Goal: Complete application form: Complete application form

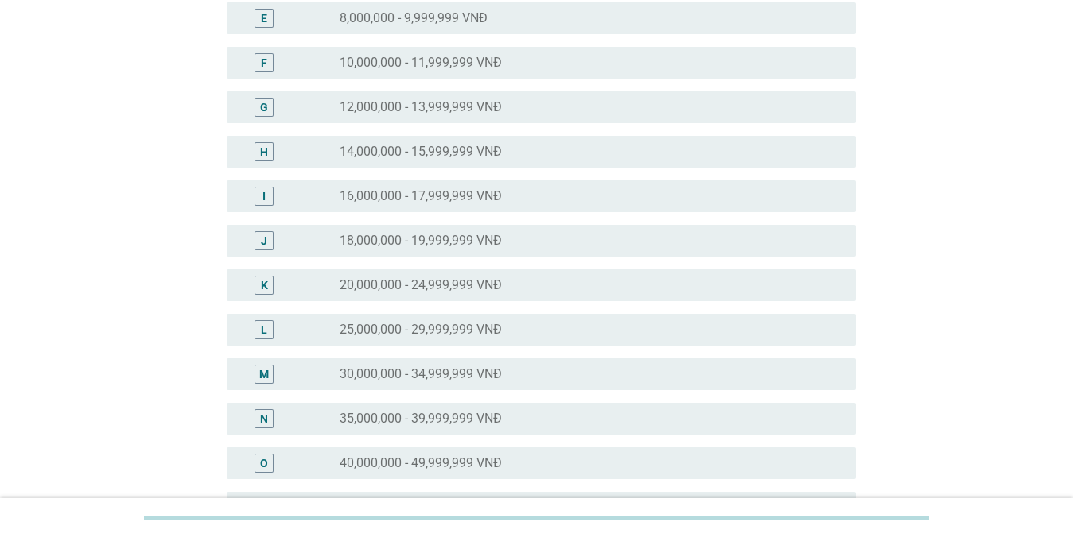
scroll to position [318, 0]
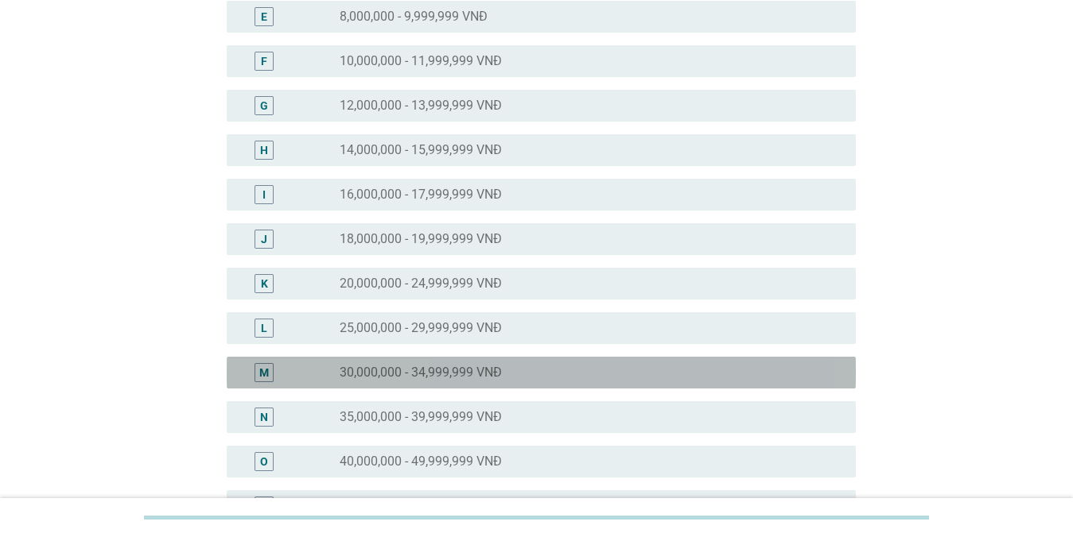
click at [384, 376] on label "30,000,000 - 34,999,999 VNĐ" at bounding box center [420, 373] width 162 height 16
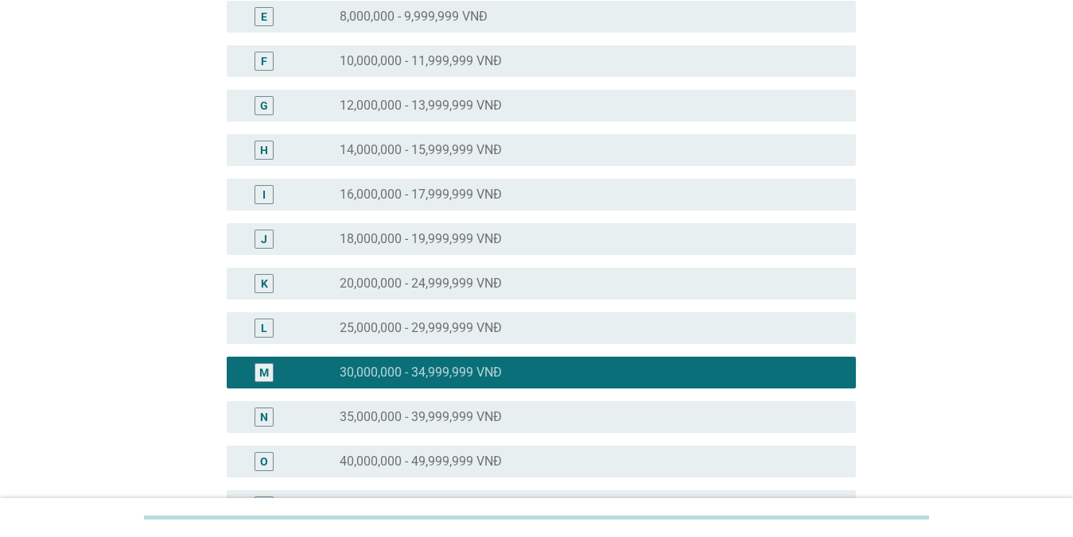
scroll to position [730, 0]
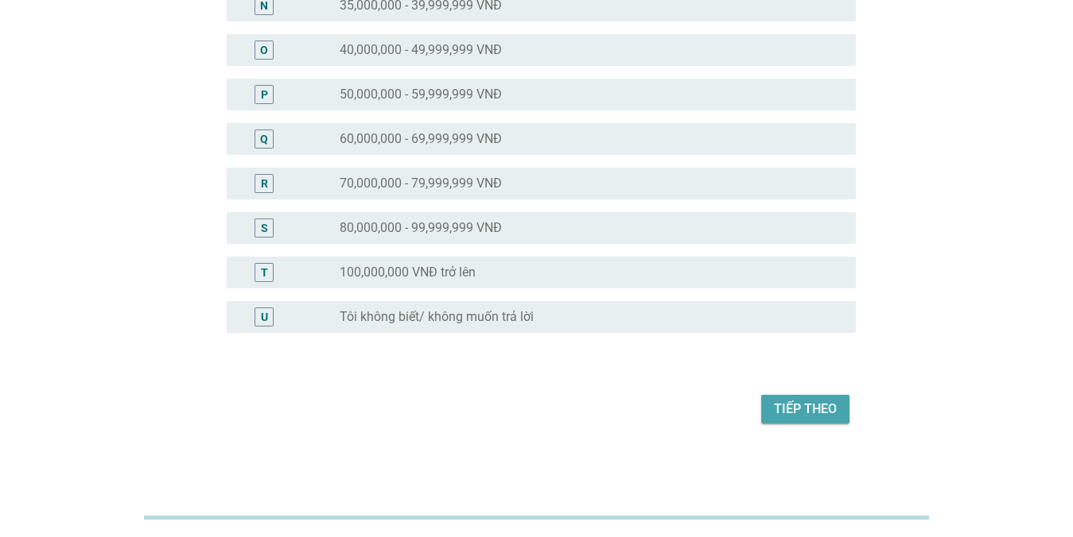
click at [825, 404] on div "Tiếp theo" at bounding box center [805, 409] width 63 height 19
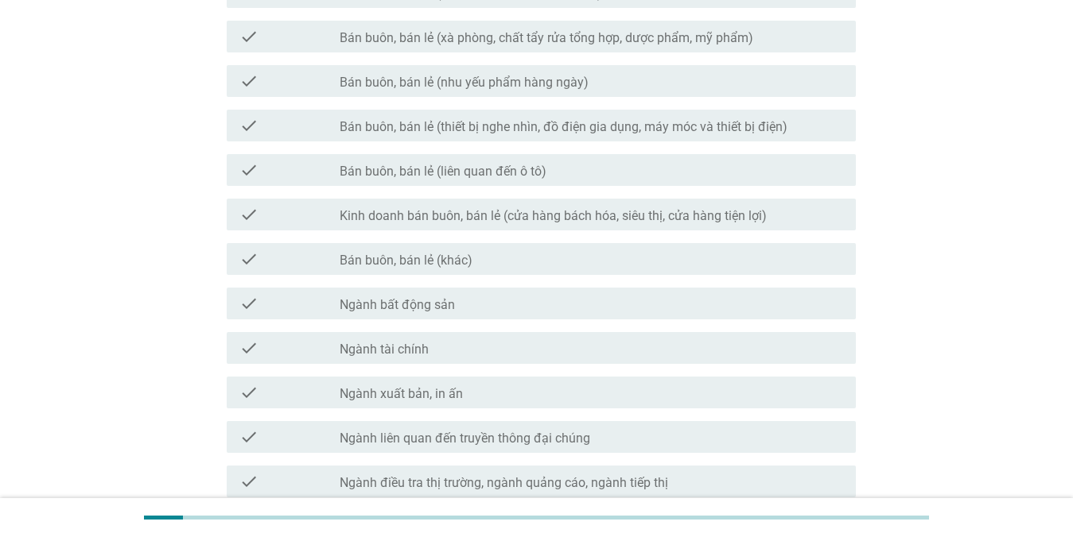
scroll to position [762, 0]
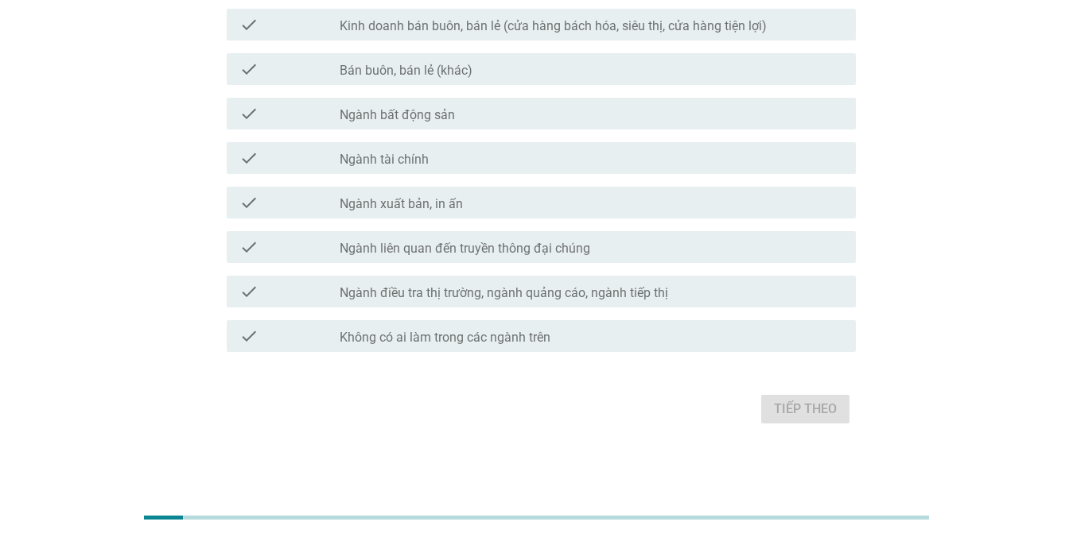
click at [511, 331] on label "Không có ai làm trong các ngành trên" at bounding box center [444, 338] width 211 height 16
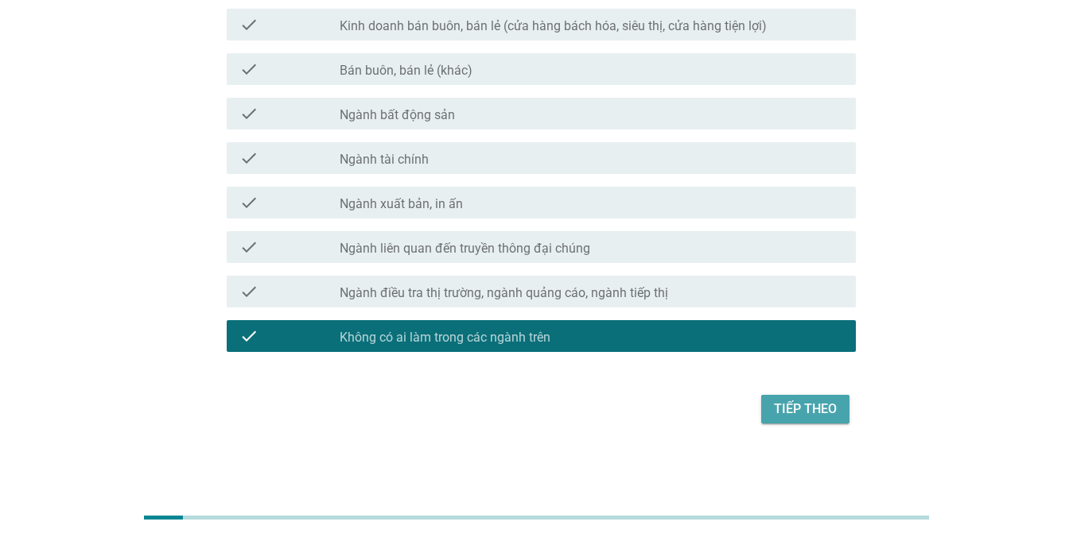
click at [830, 418] on div "Tiếp theo" at bounding box center [805, 409] width 63 height 19
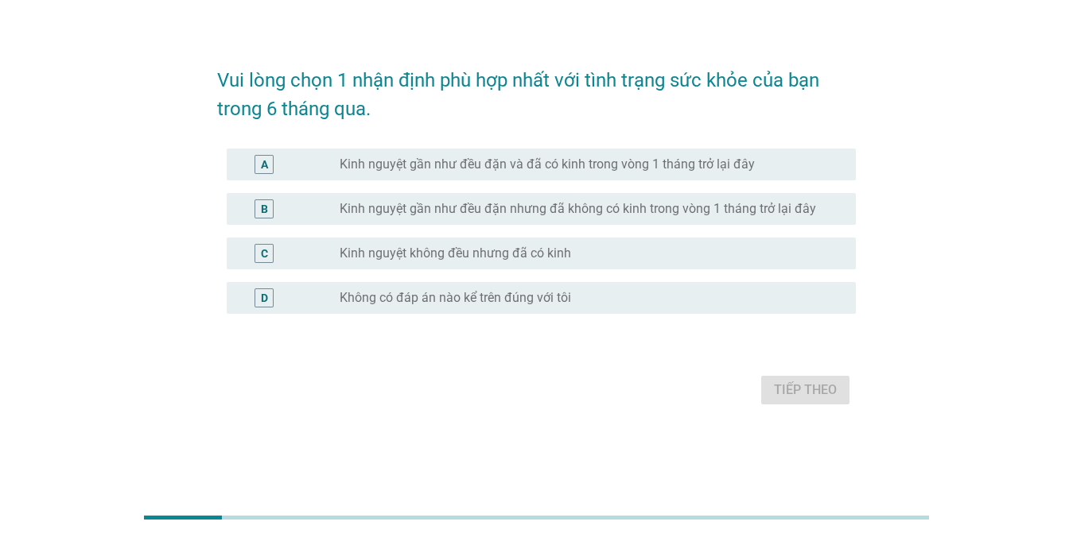
scroll to position [0, 0]
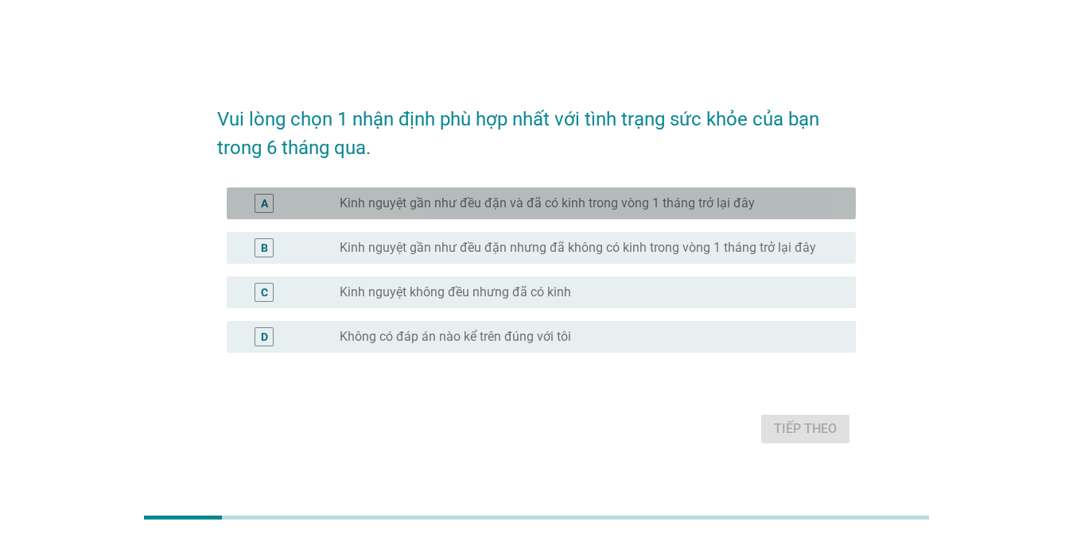
click at [648, 207] on label "Kinh nguyệt gần như đều đặn và đã có kinh trong vòng 1 tháng trở lại đây" at bounding box center [546, 204] width 415 height 16
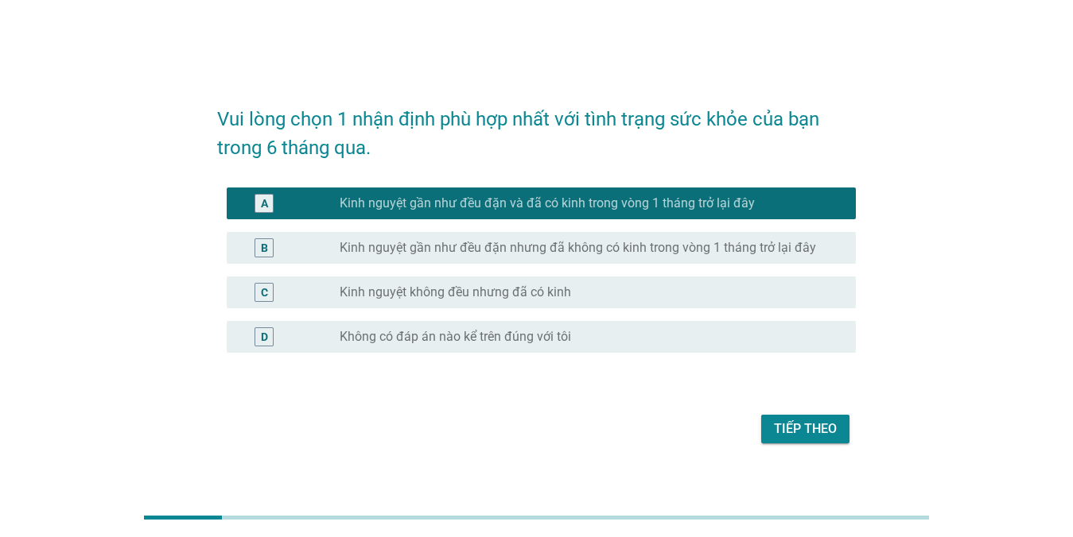
click at [810, 436] on div "Tiếp theo" at bounding box center [805, 429] width 63 height 19
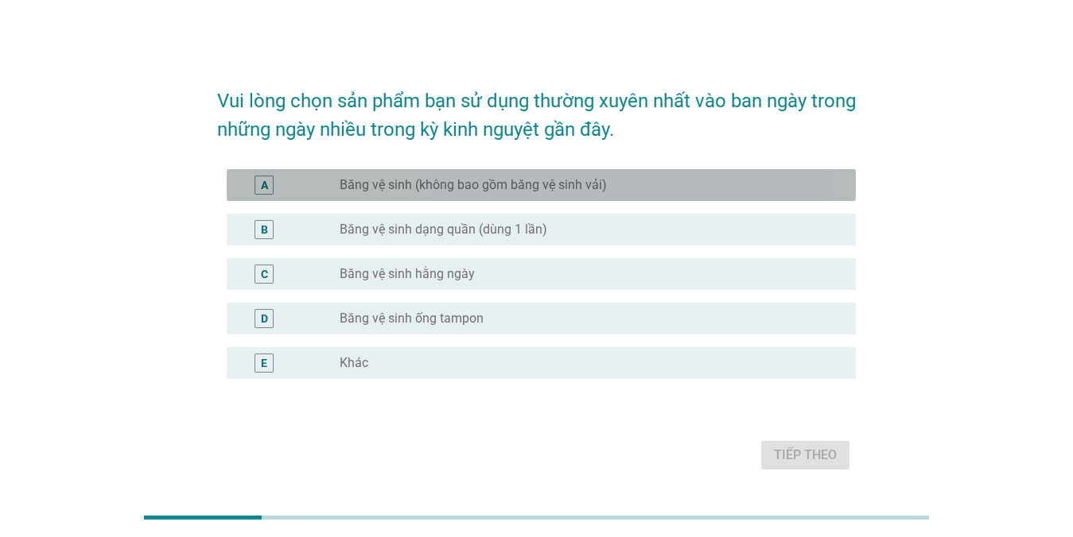
click at [555, 182] on label "Băng vệ sinh (không bao gồm băng vệ sinh vải)" at bounding box center [472, 185] width 267 height 16
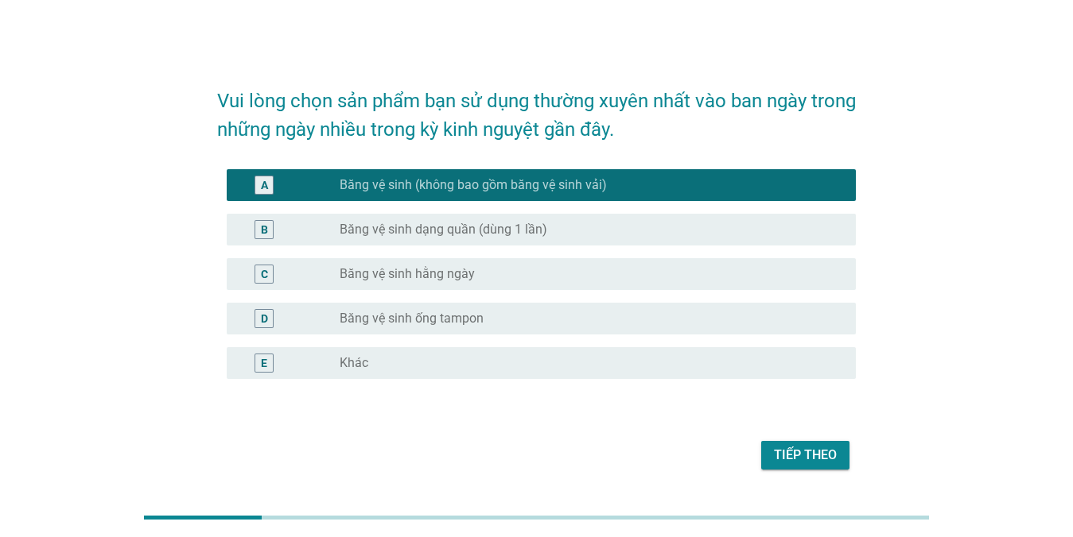
click at [809, 456] on div "Tiếp theo" at bounding box center [805, 455] width 63 height 19
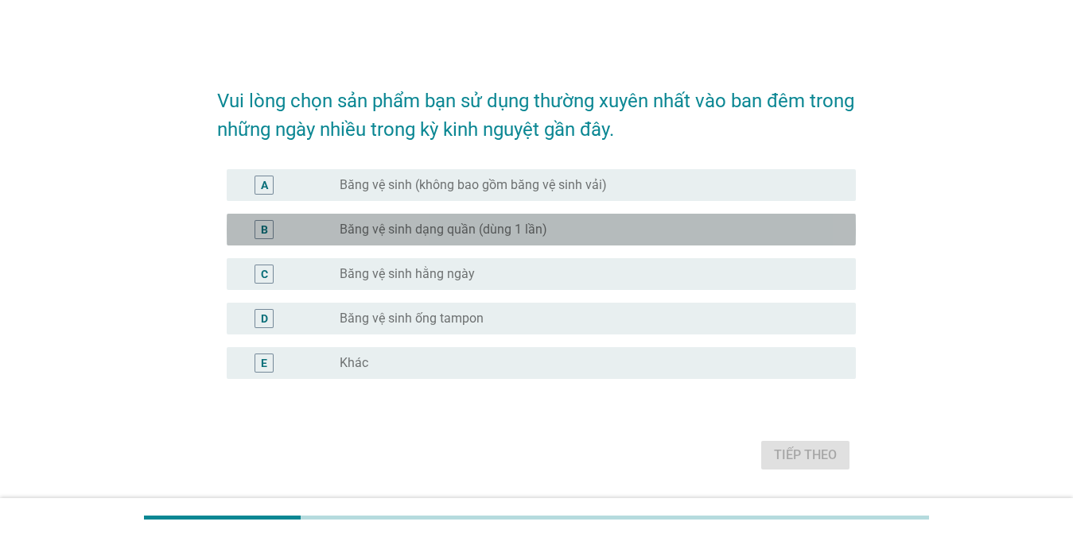
click at [537, 235] on label "Băng vệ sinh dạng quần (dùng 1 lần)" at bounding box center [443, 230] width 208 height 16
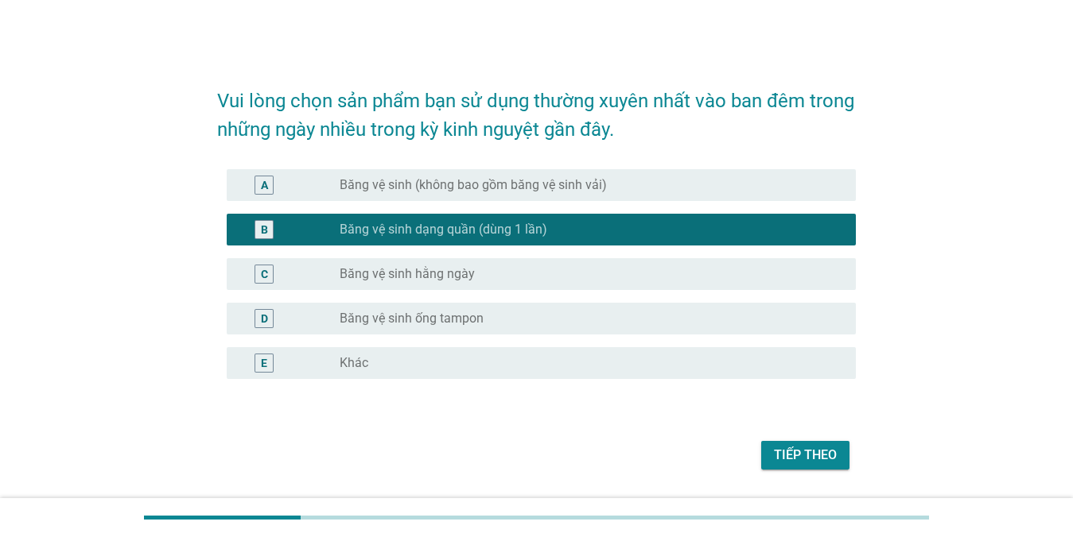
click at [809, 467] on button "Tiếp theo" at bounding box center [805, 455] width 88 height 29
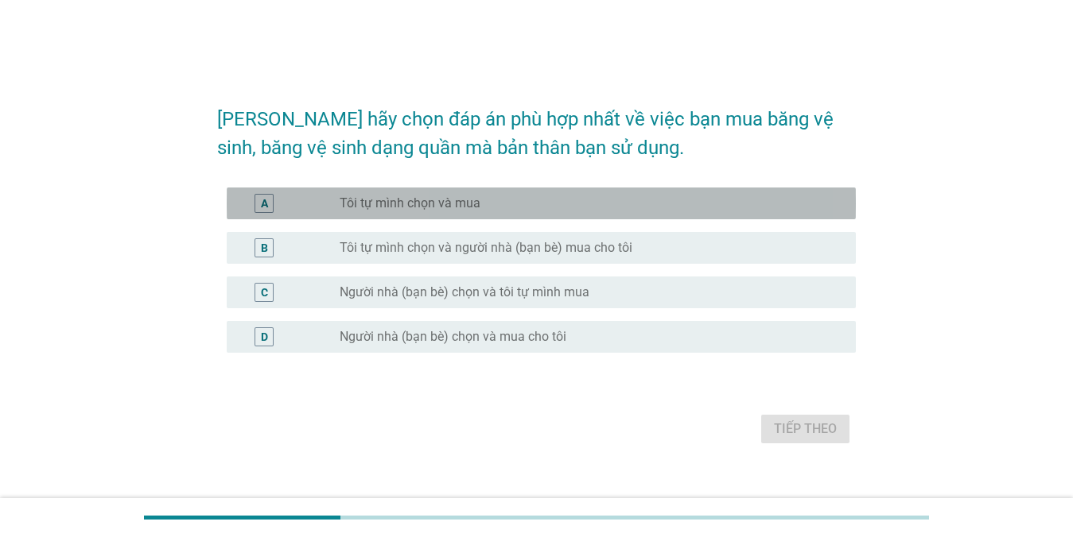
click at [554, 208] on div "radio_button_unchecked Tôi tự mình chọn và mua" at bounding box center [584, 204] width 491 height 16
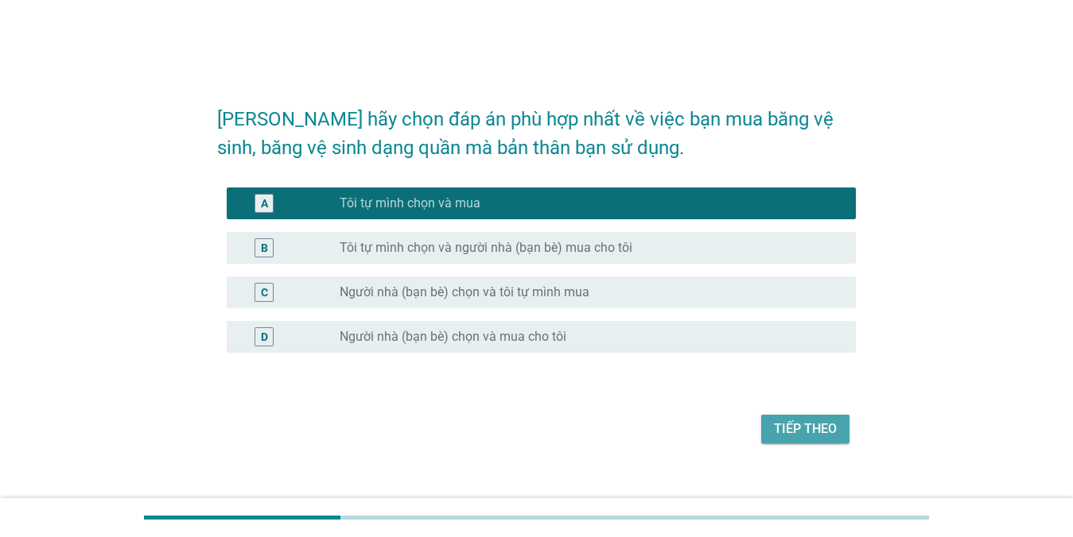
click at [797, 430] on div "Tiếp theo" at bounding box center [805, 429] width 63 height 19
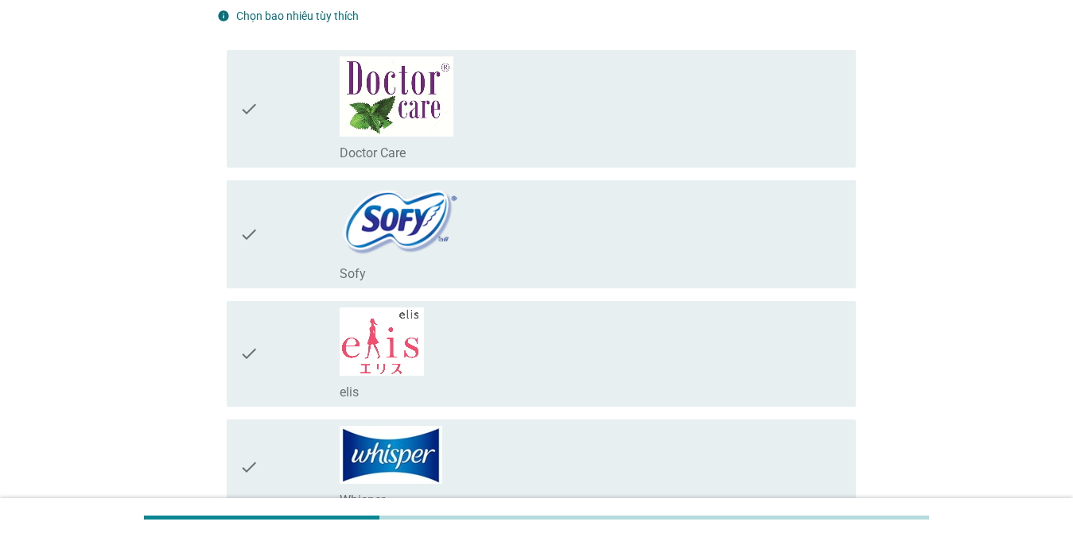
scroll to position [448, 0]
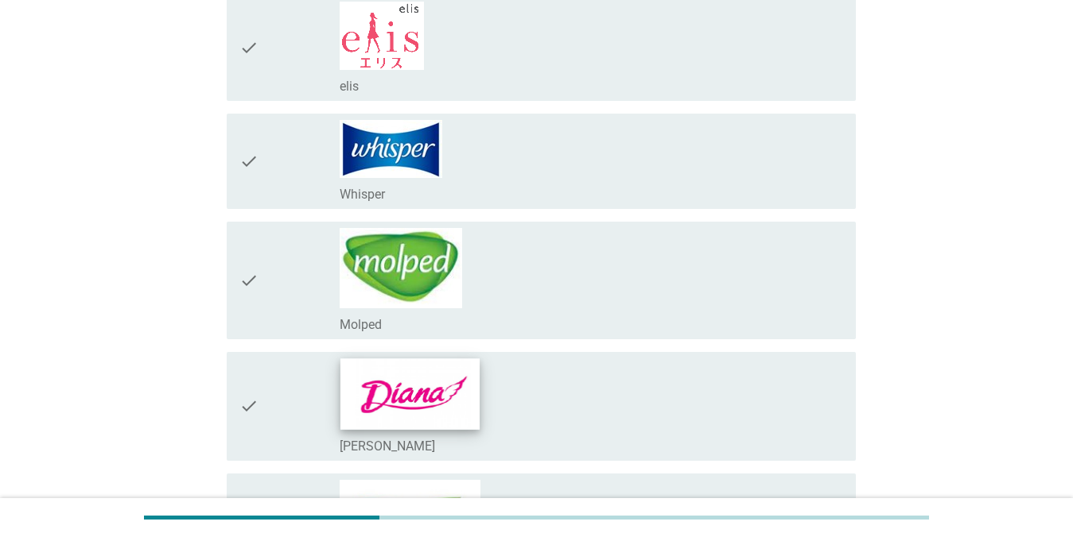
click at [367, 396] on img at bounding box center [409, 394] width 139 height 71
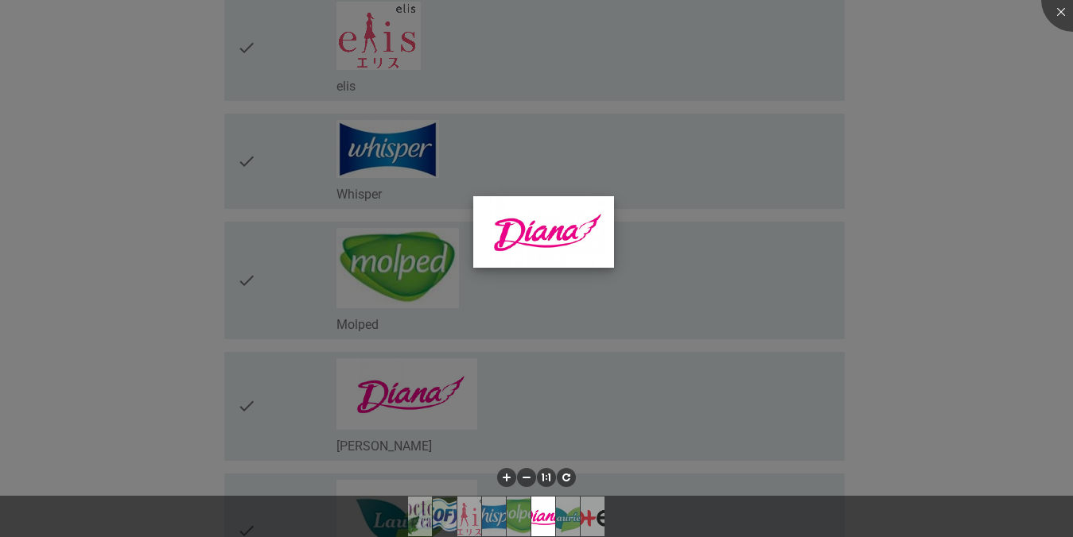
click at [571, 253] on img at bounding box center [543, 232] width 141 height 72
click at [564, 480] on li at bounding box center [566, 477] width 19 height 19
click at [537, 476] on li at bounding box center [546, 477] width 19 height 19
click at [506, 479] on li at bounding box center [506, 477] width 19 height 19
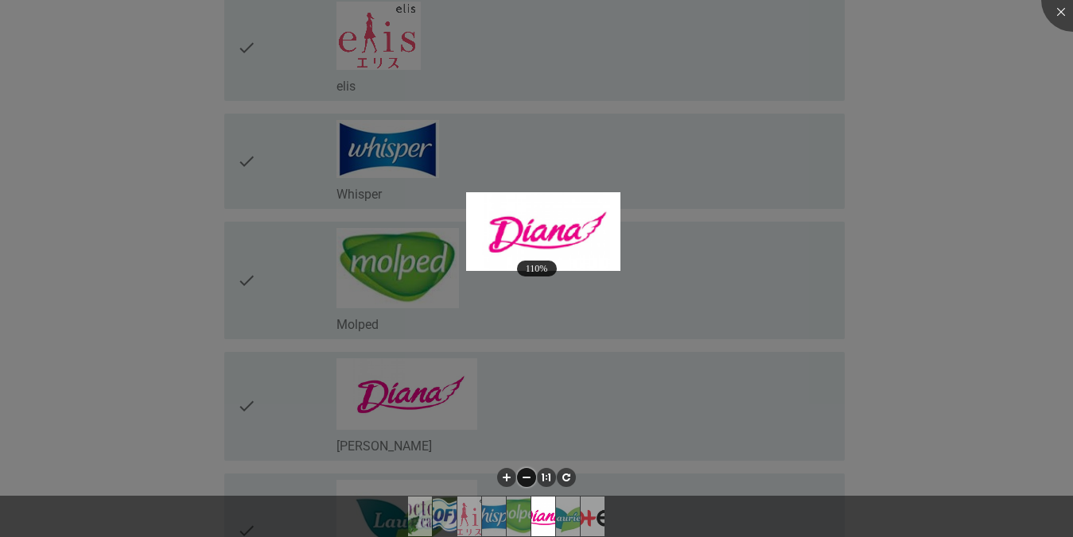
click at [524, 478] on li at bounding box center [526, 477] width 19 height 19
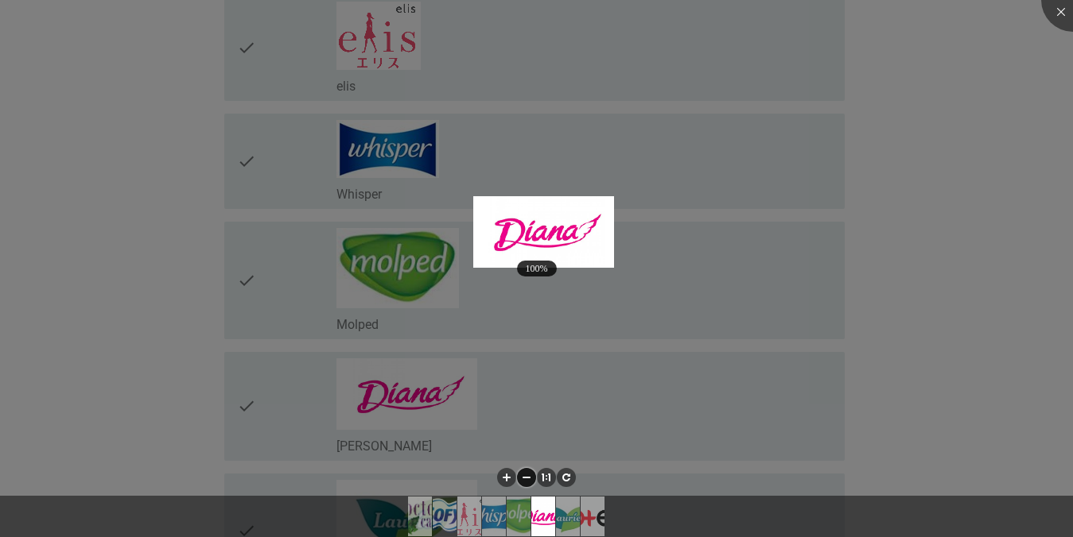
click at [681, 379] on div at bounding box center [536, 268] width 1073 height 537
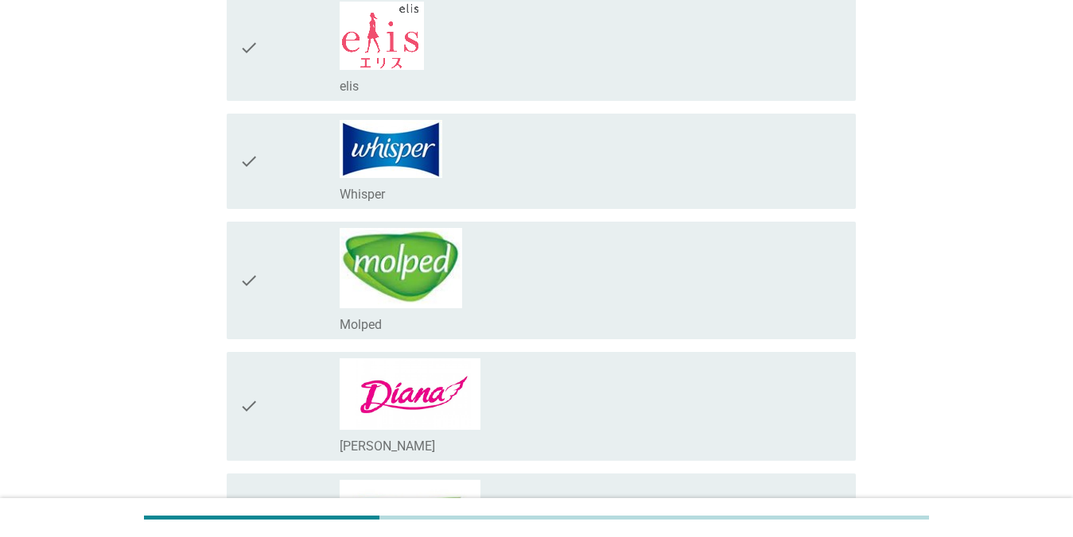
click at [246, 411] on icon "check" at bounding box center [248, 407] width 19 height 96
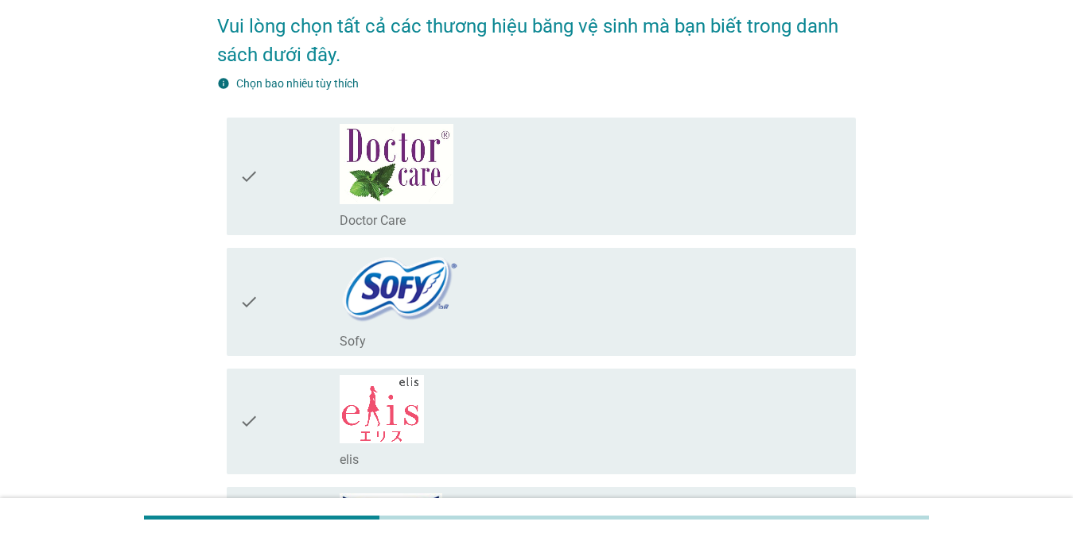
scroll to position [0, 0]
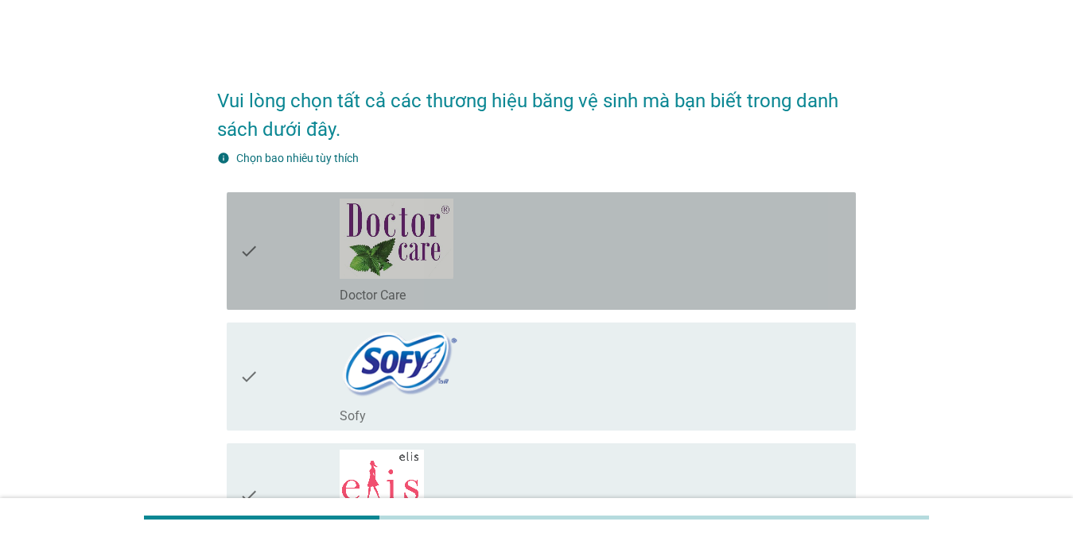
click at [245, 255] on icon "check" at bounding box center [248, 251] width 19 height 105
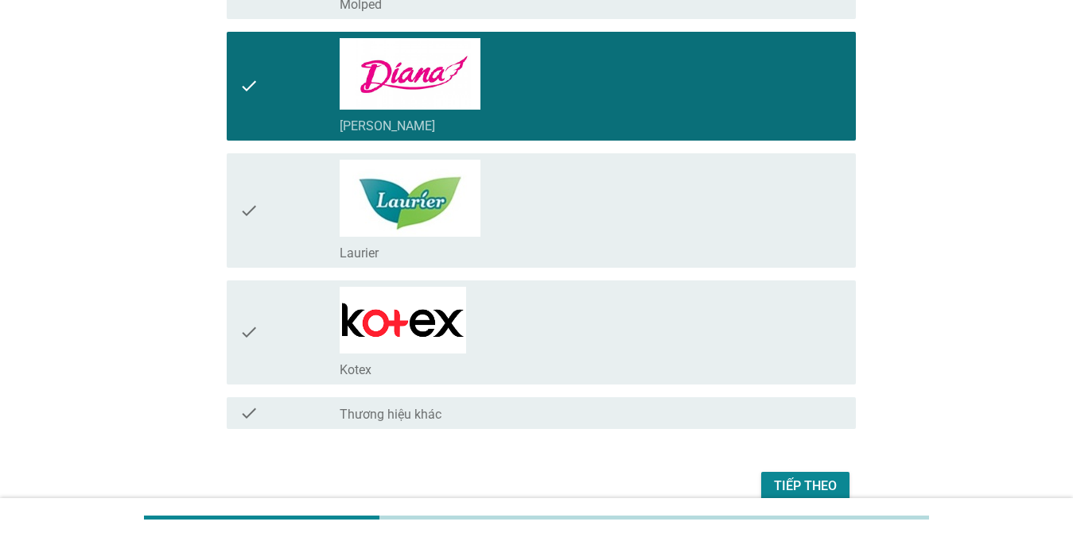
scroll to position [846, 0]
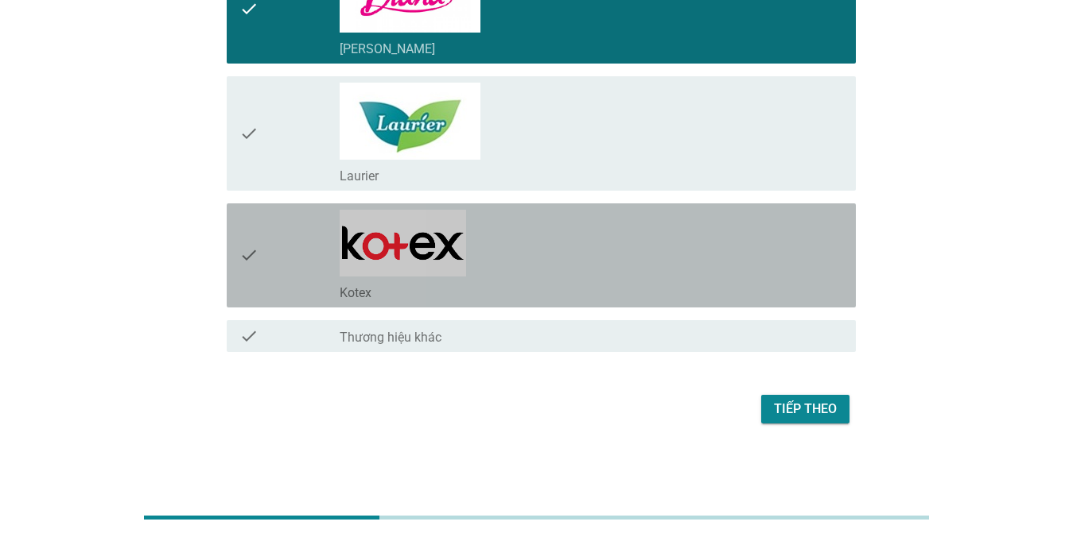
click at [250, 254] on icon "check" at bounding box center [248, 255] width 19 height 91
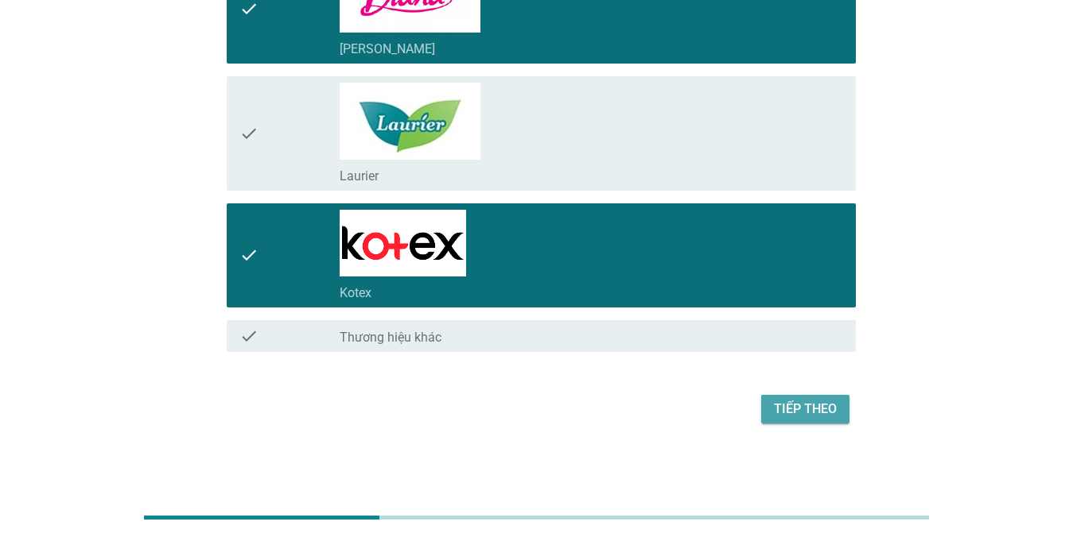
click at [787, 405] on div "Tiếp theo" at bounding box center [805, 409] width 63 height 19
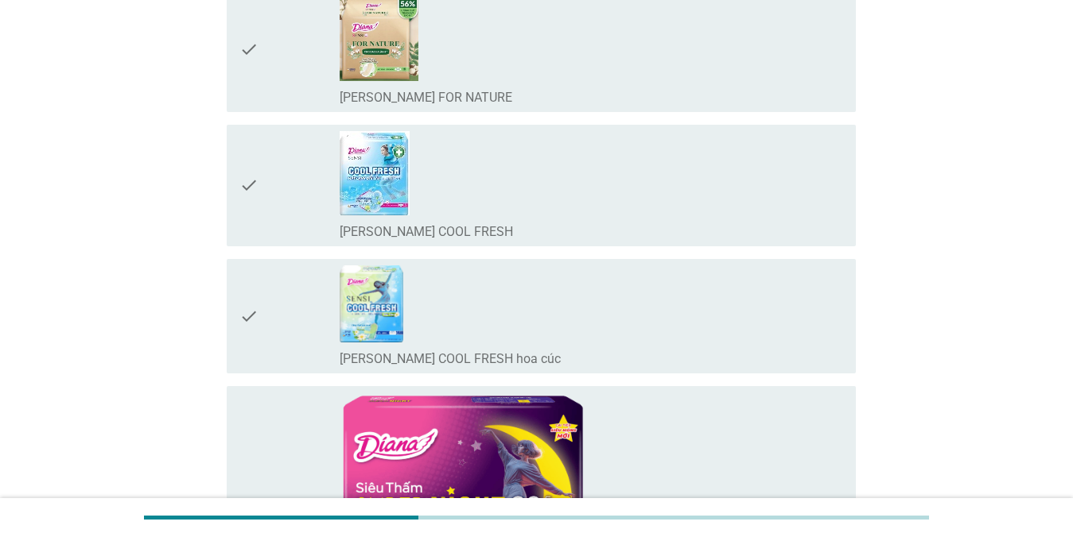
scroll to position [0, 0]
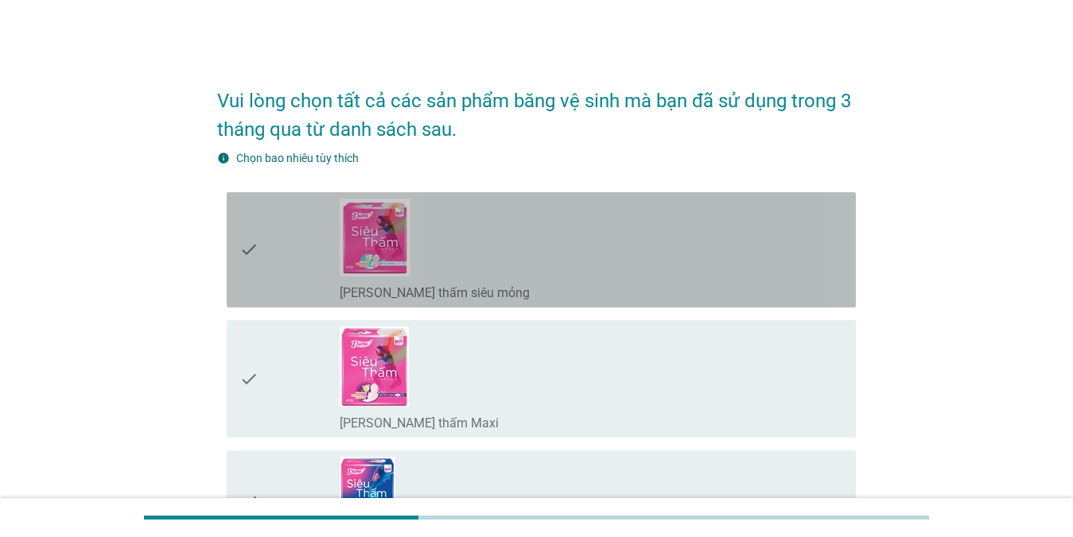
click at [254, 250] on icon "check" at bounding box center [248, 250] width 19 height 103
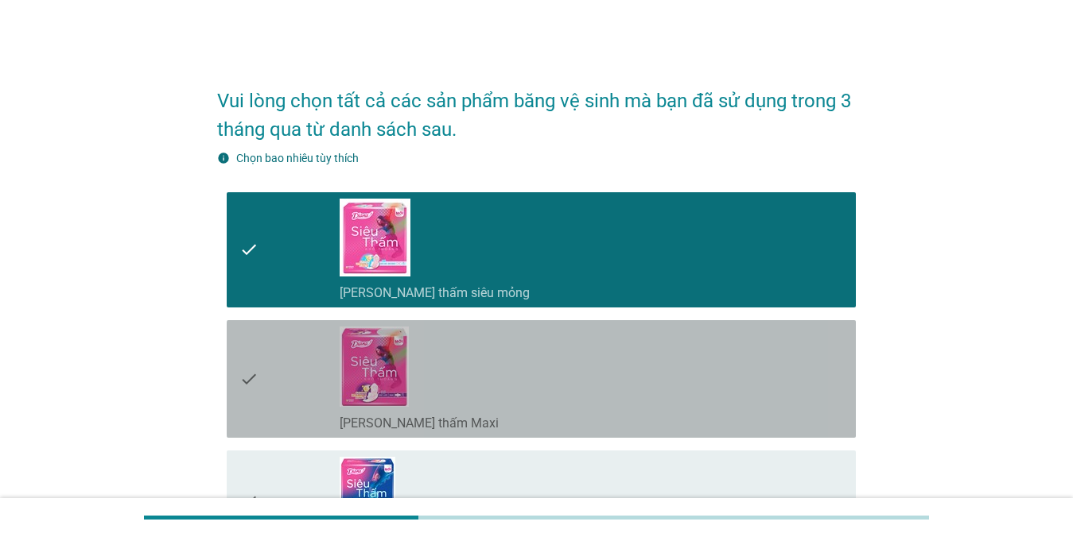
click at [247, 390] on icon "check" at bounding box center [248, 379] width 19 height 105
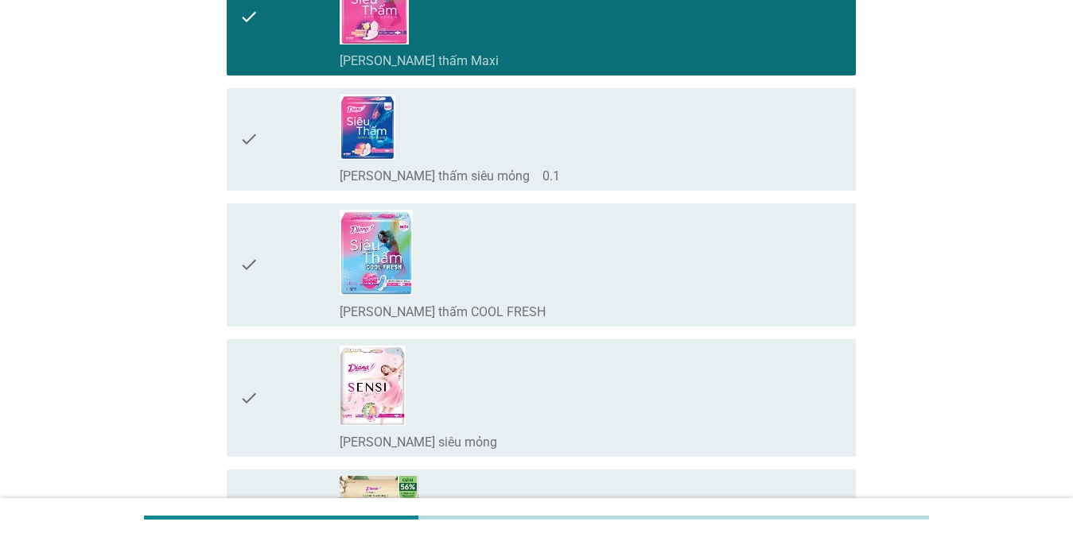
scroll to position [398, 0]
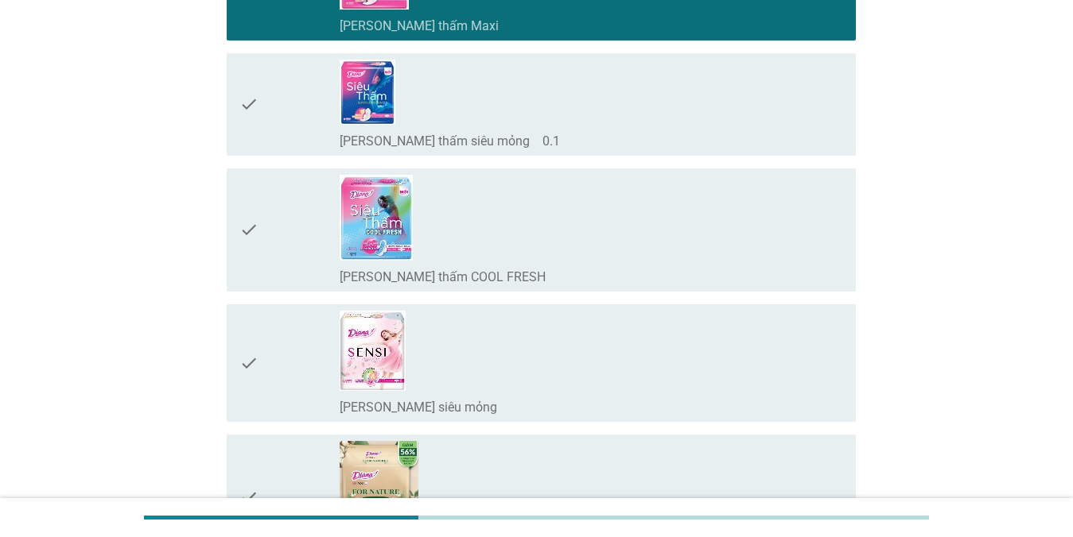
click at [247, 356] on icon "check" at bounding box center [248, 363] width 19 height 105
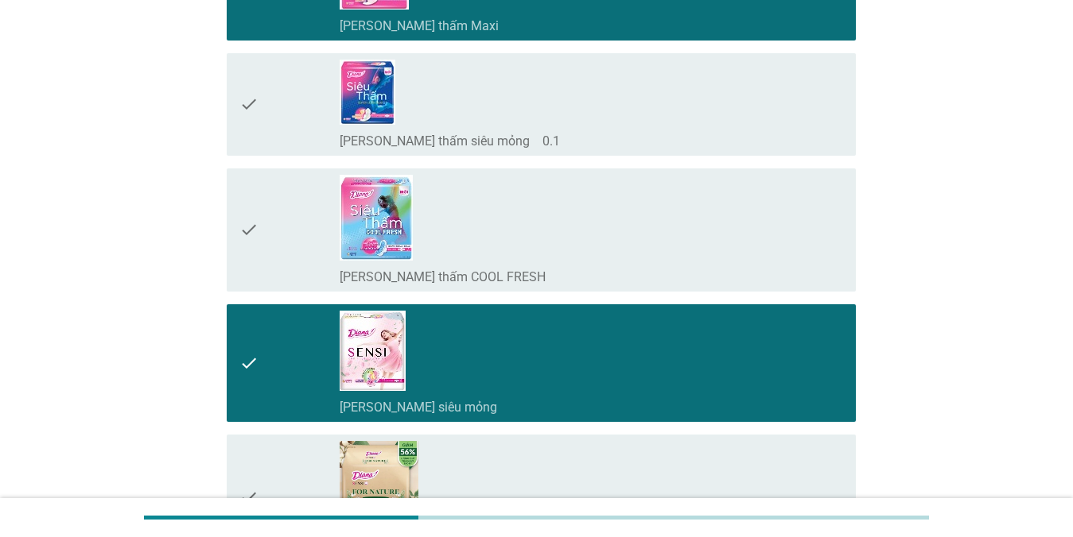
click at [252, 242] on icon "check" at bounding box center [248, 230] width 19 height 111
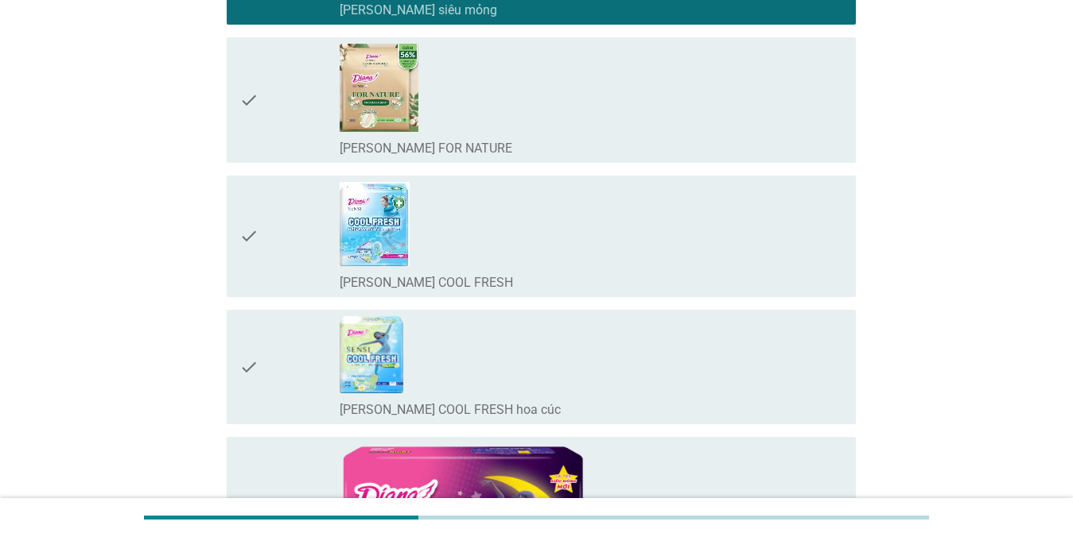
scroll to position [1113, 0]
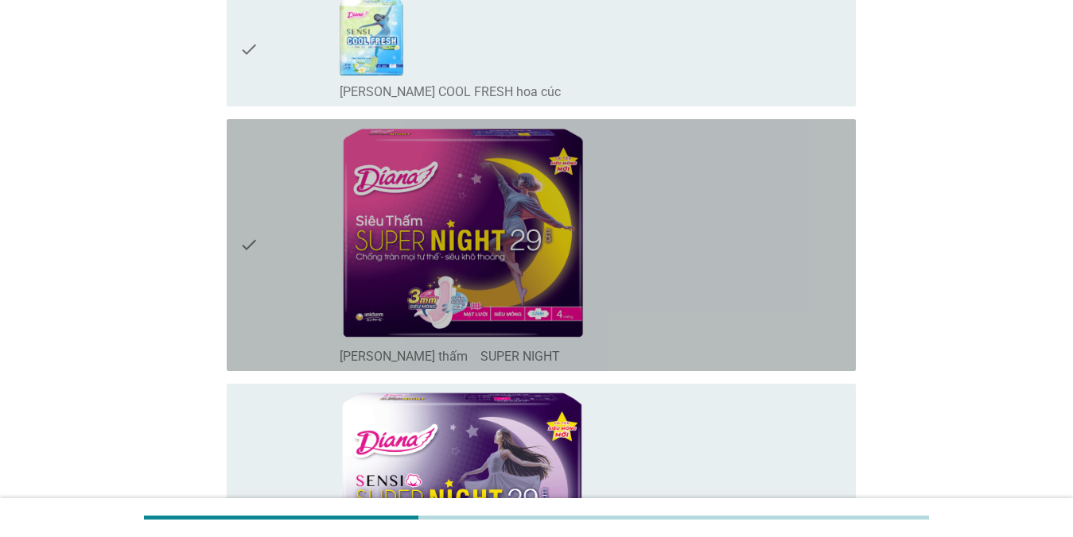
click at [247, 249] on icon "check" at bounding box center [248, 245] width 19 height 239
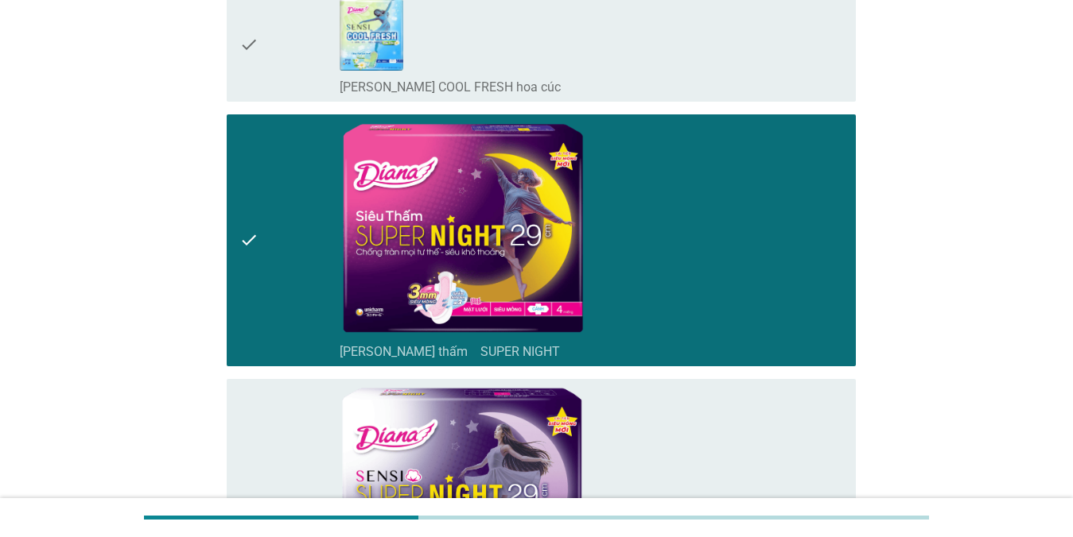
scroll to position [1431, 0]
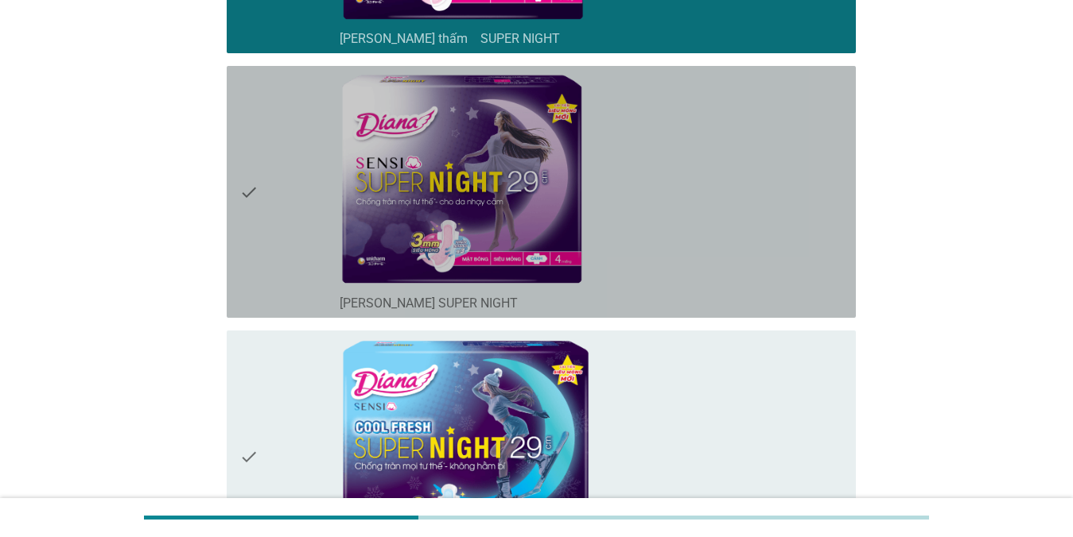
click at [254, 197] on icon "check" at bounding box center [248, 191] width 19 height 239
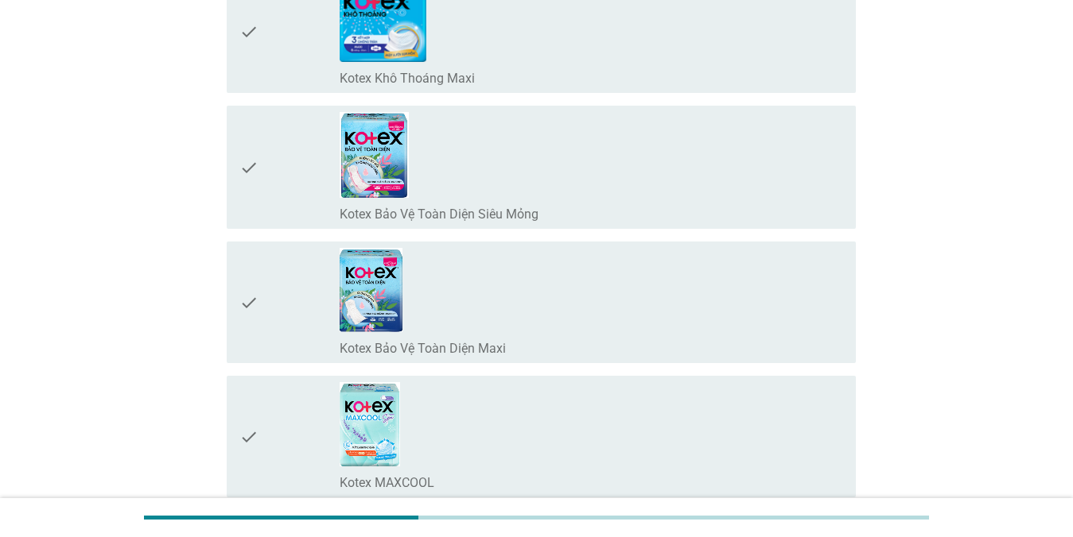
scroll to position [3101, 0]
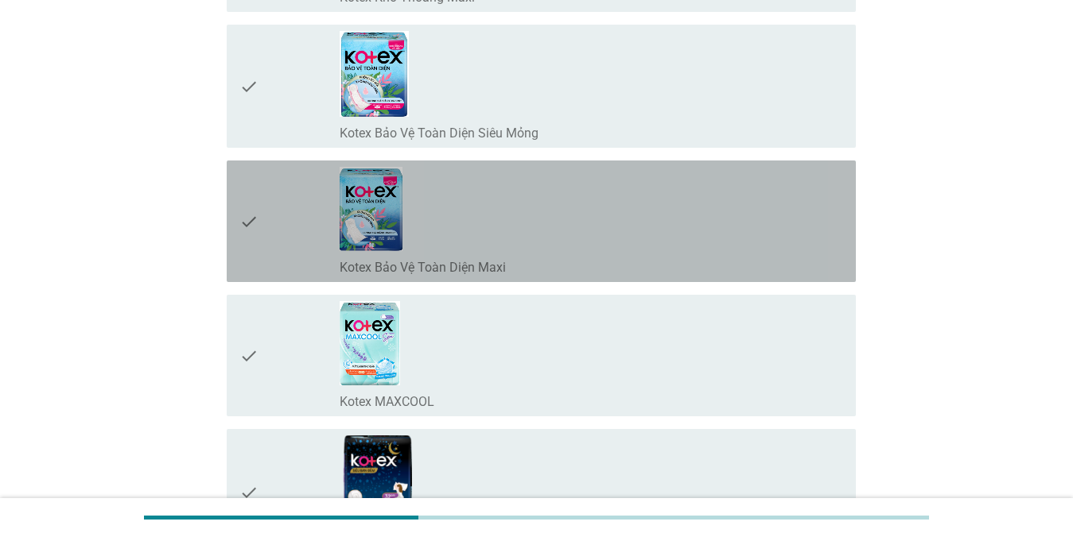
click at [249, 214] on icon "check" at bounding box center [248, 221] width 19 height 109
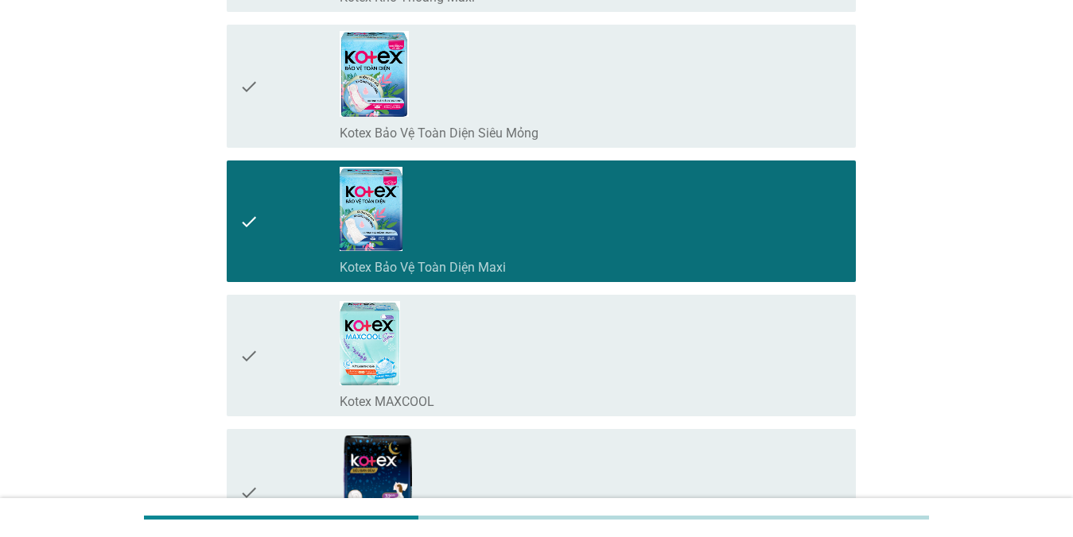
click at [238, 338] on div "check check_box_outline_blank Kotex MAXCOOL" at bounding box center [541, 356] width 629 height 122
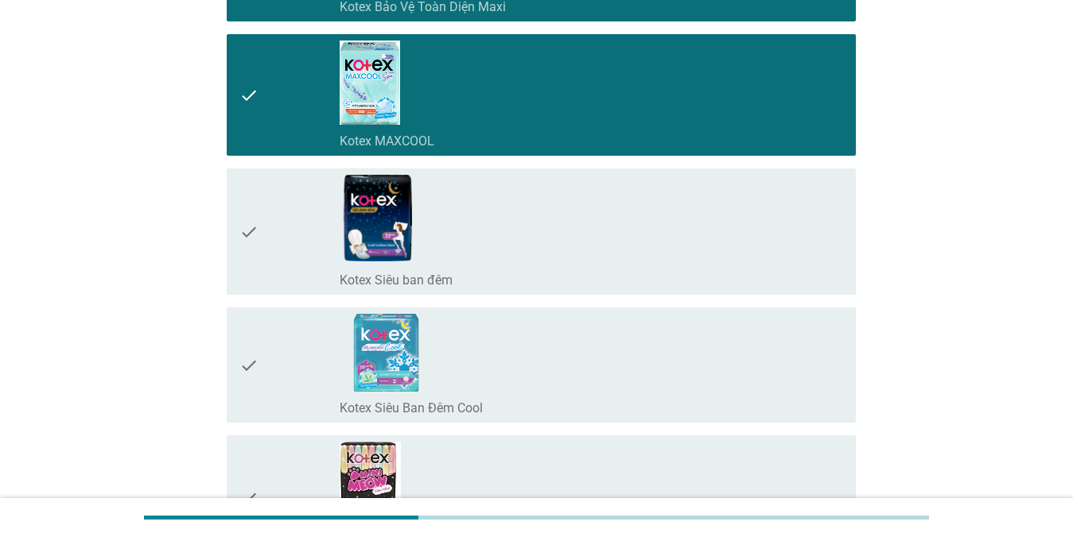
scroll to position [3657, 0]
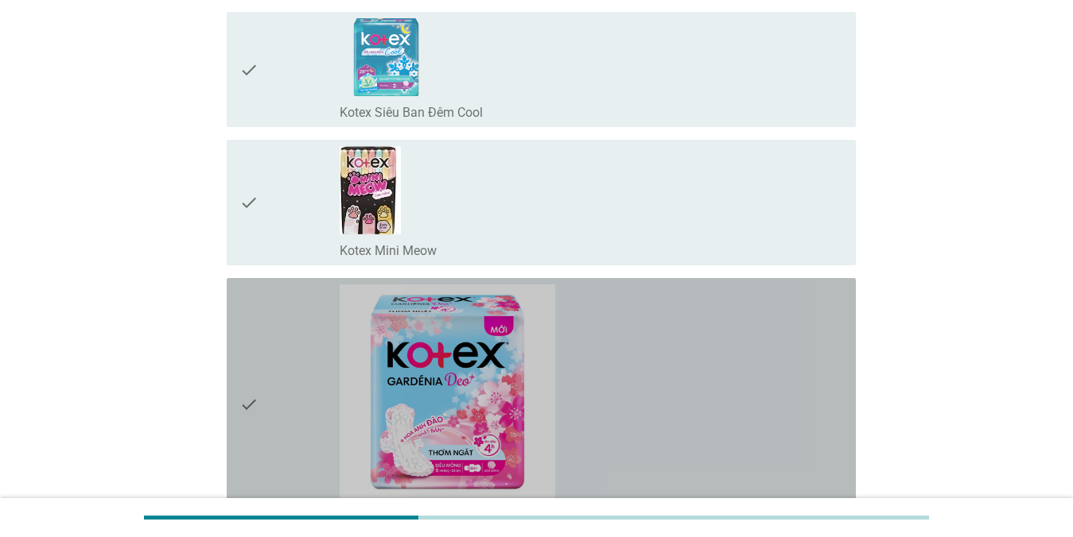
click at [271, 413] on div "check" at bounding box center [289, 404] width 101 height 239
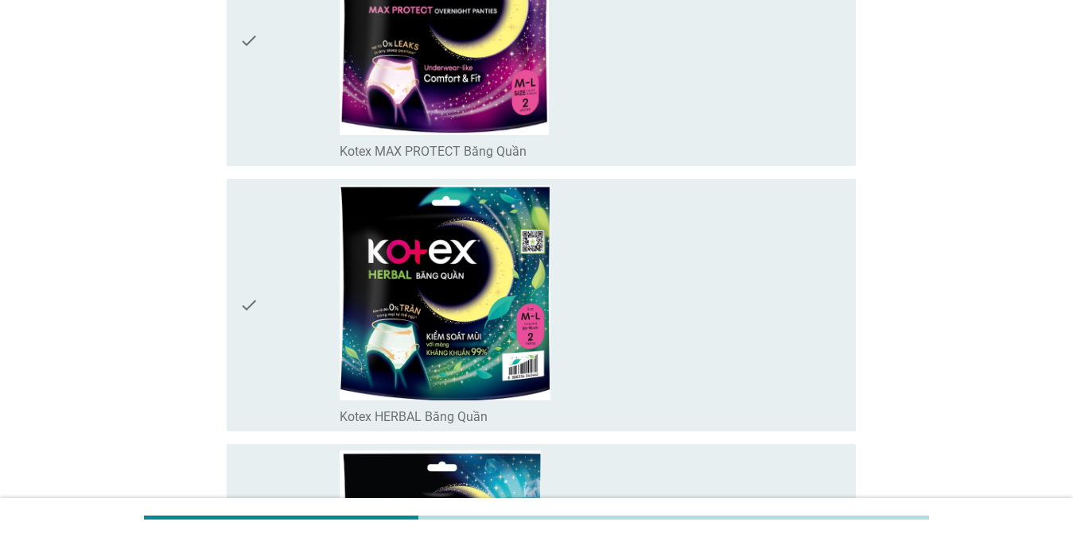
scroll to position [4850, 0]
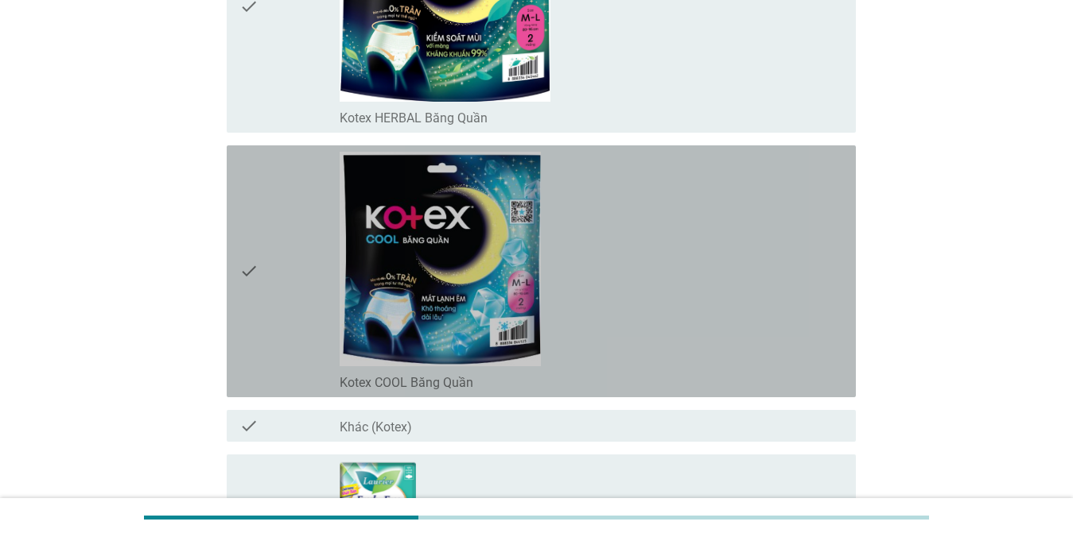
click at [248, 285] on icon "check" at bounding box center [248, 271] width 19 height 239
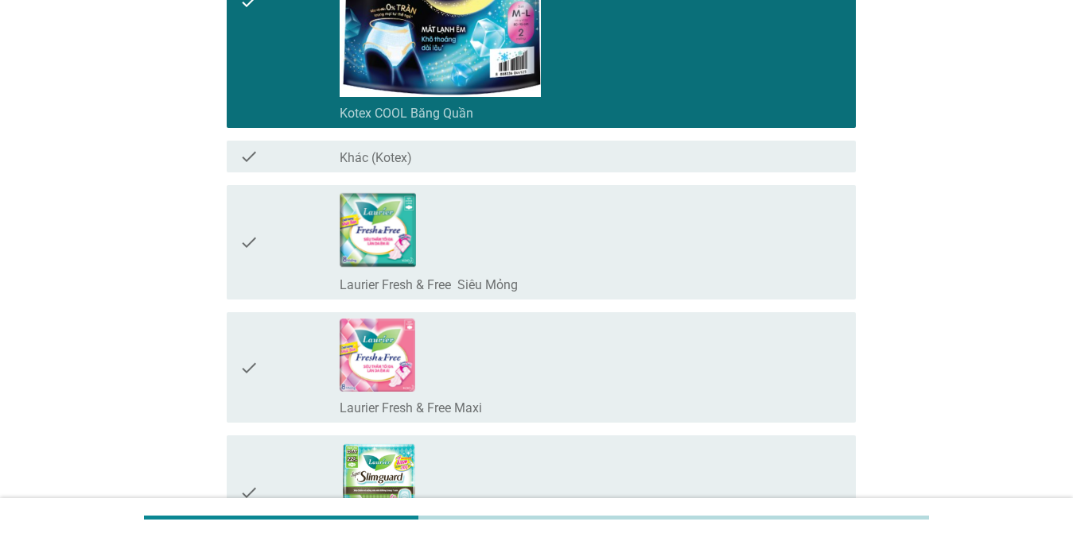
scroll to position [5406, 0]
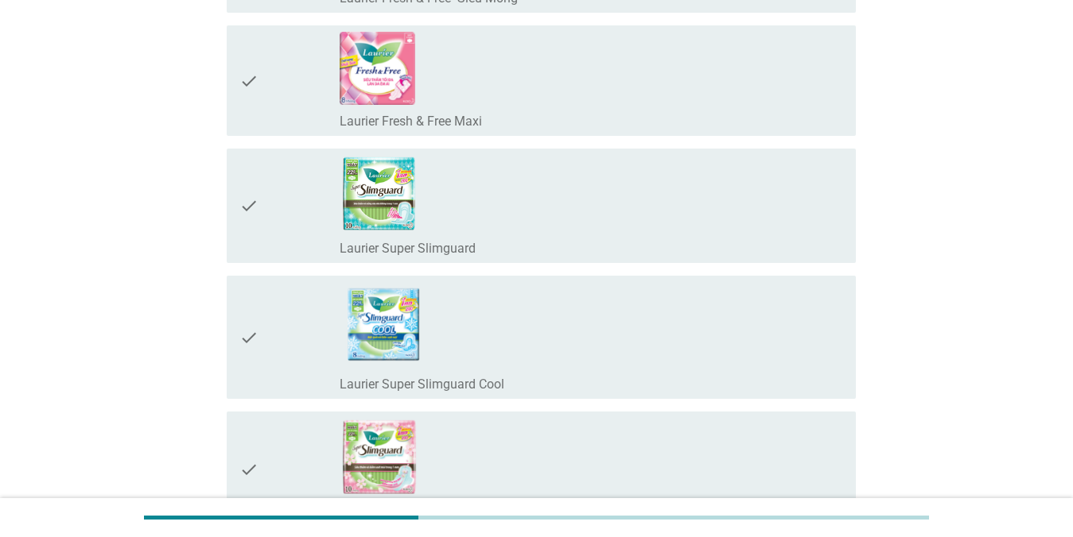
click at [262, 337] on div "check" at bounding box center [289, 337] width 101 height 111
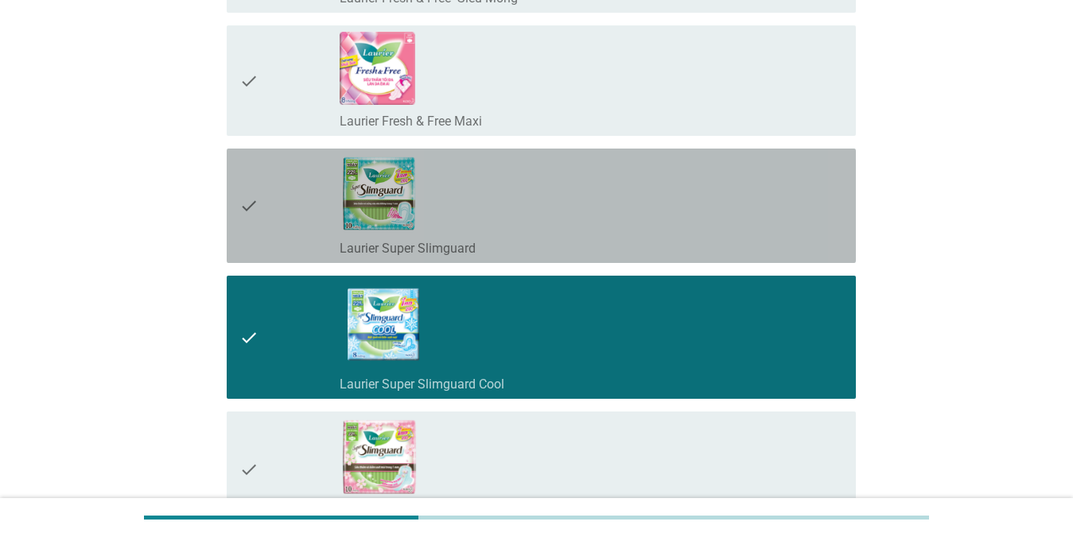
click at [281, 178] on div "check" at bounding box center [289, 206] width 101 height 102
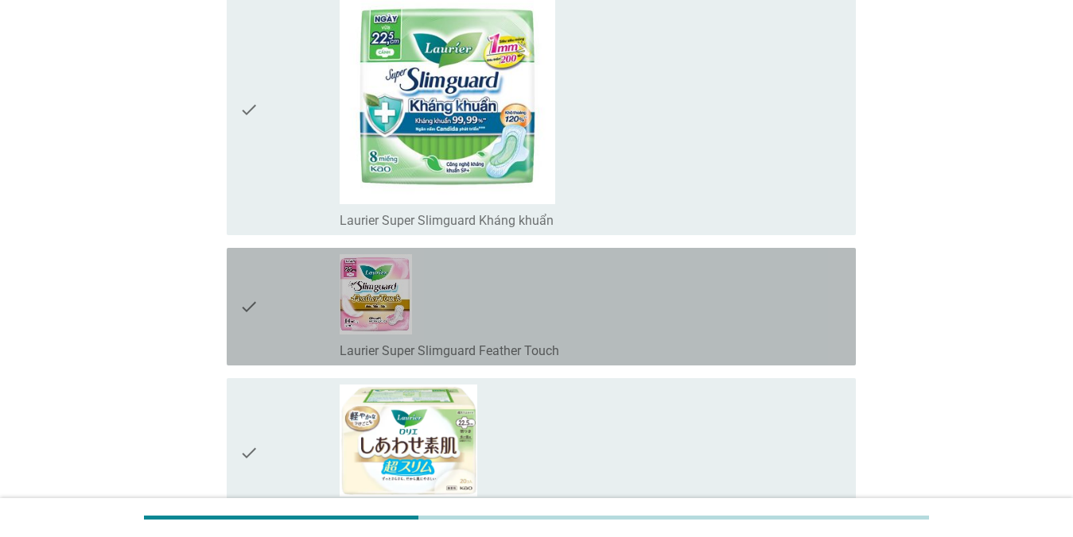
click at [242, 339] on icon "check" at bounding box center [248, 306] width 19 height 105
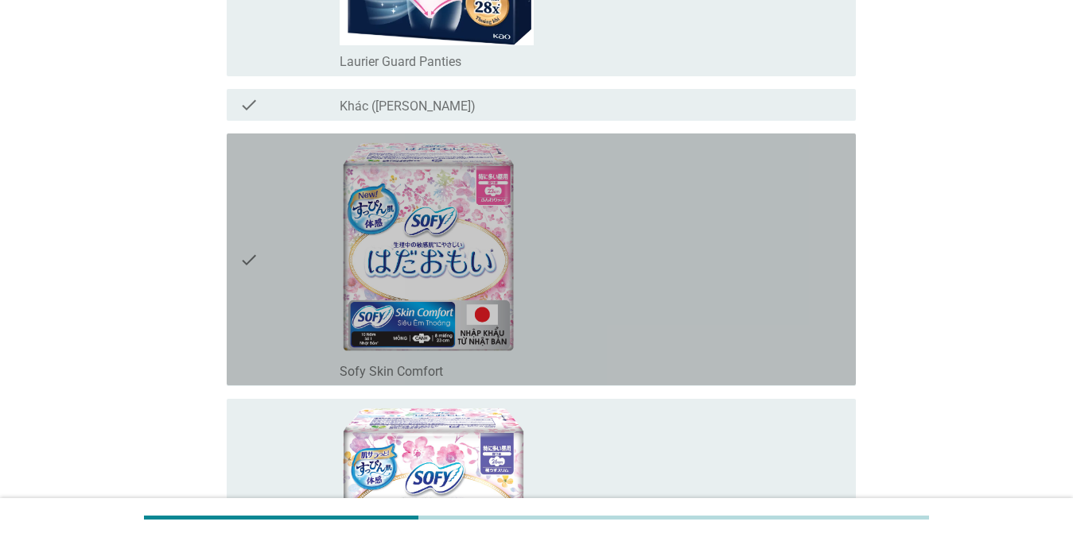
click at [302, 268] on div "check" at bounding box center [289, 259] width 101 height 239
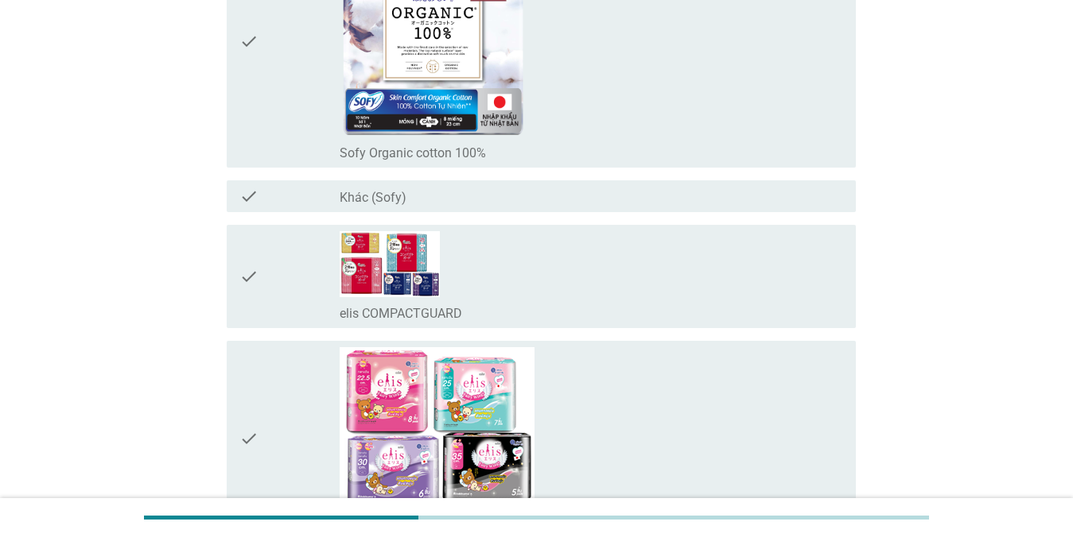
scroll to position [8745, 0]
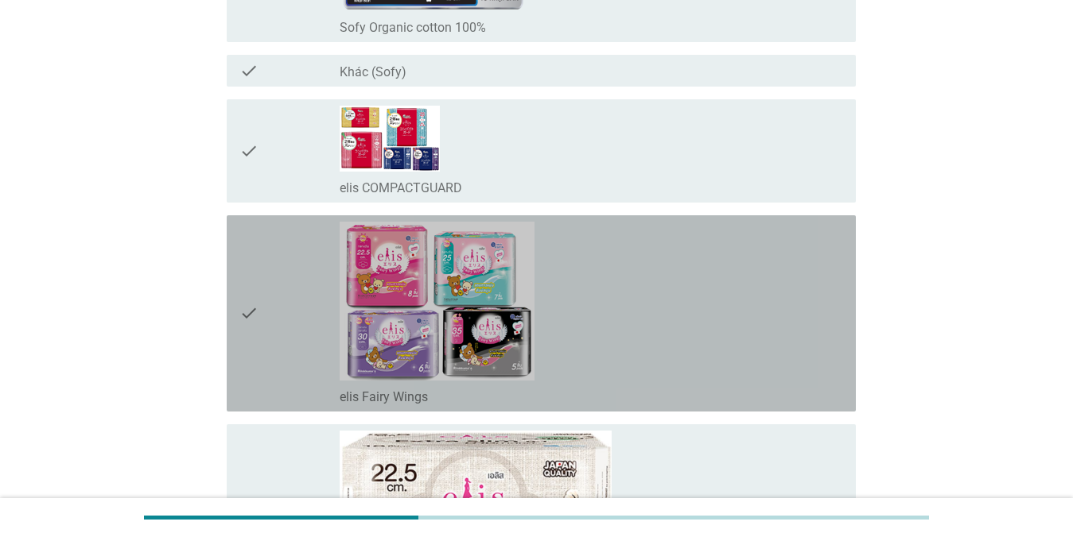
click at [273, 313] on div "check" at bounding box center [289, 314] width 101 height 184
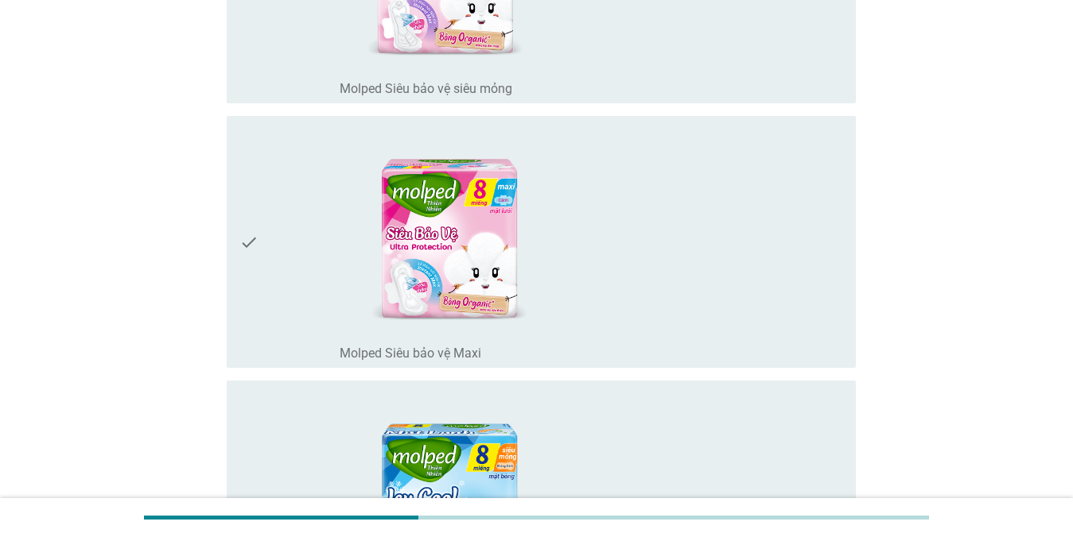
scroll to position [11051, 0]
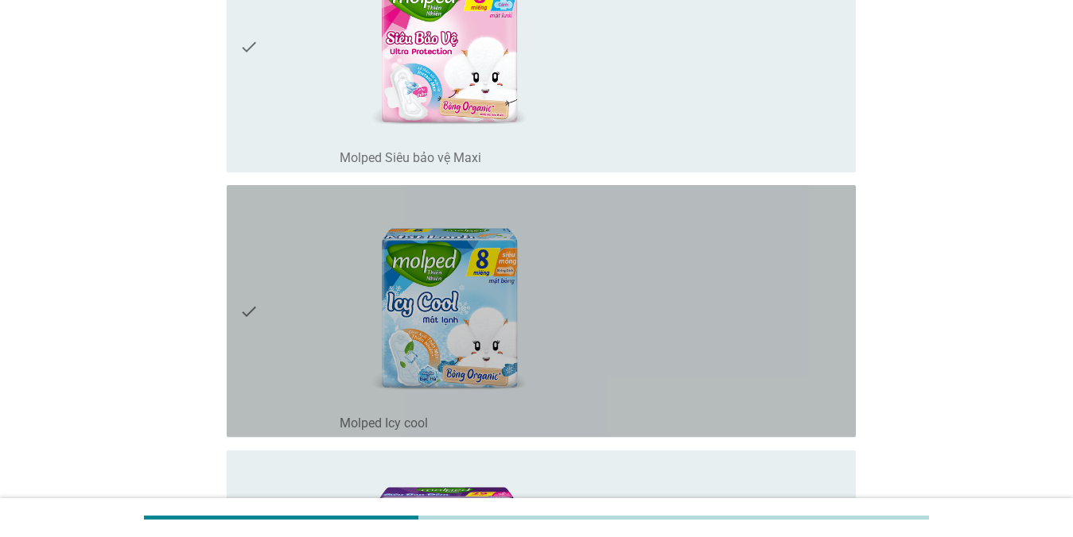
click at [268, 323] on div "check" at bounding box center [289, 311] width 101 height 239
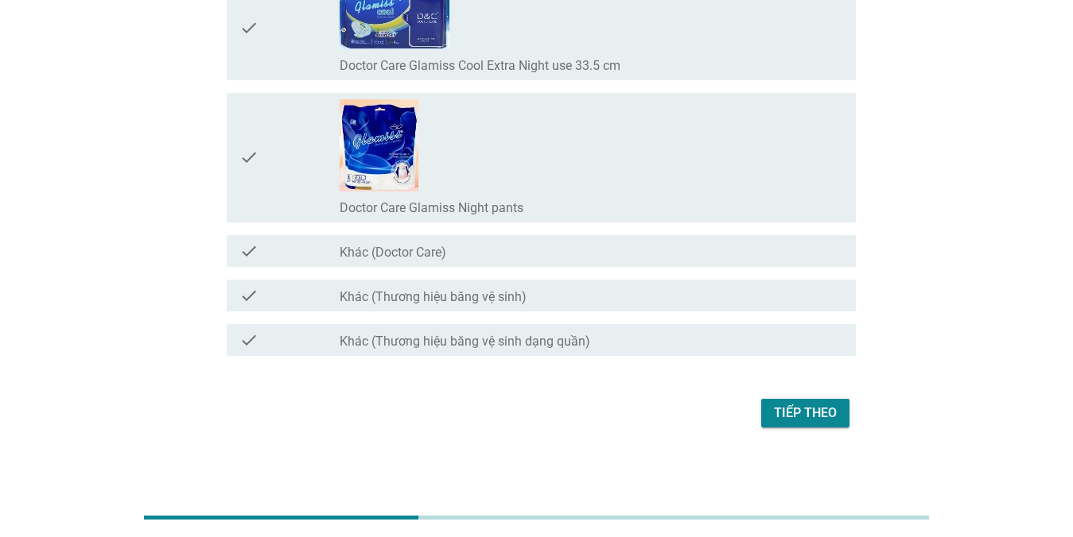
scroll to position [12740, 0]
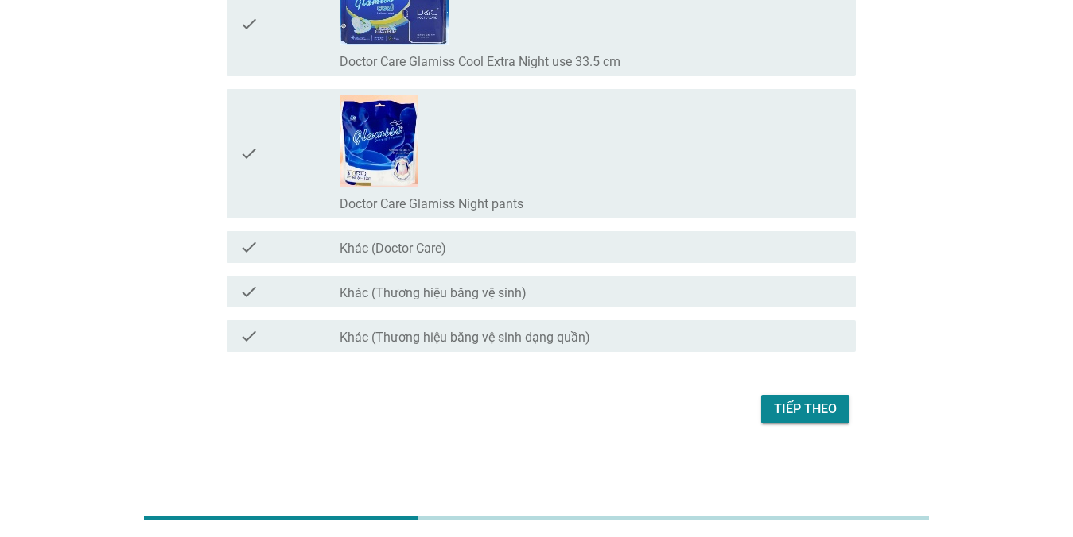
click at [809, 394] on div "Tiếp theo" at bounding box center [536, 409] width 638 height 38
click at [807, 413] on div "Tiếp theo" at bounding box center [805, 409] width 63 height 19
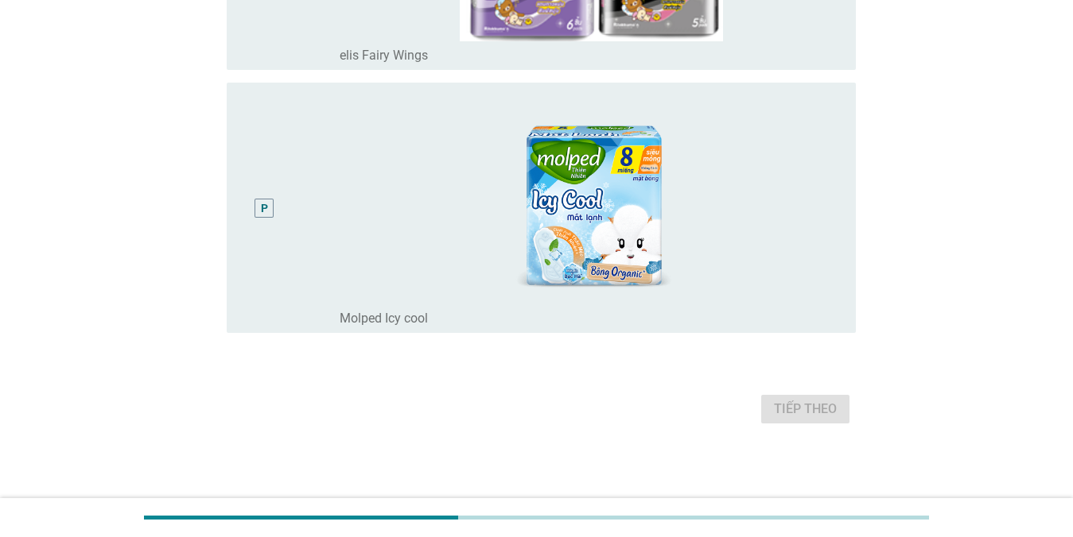
scroll to position [0, 0]
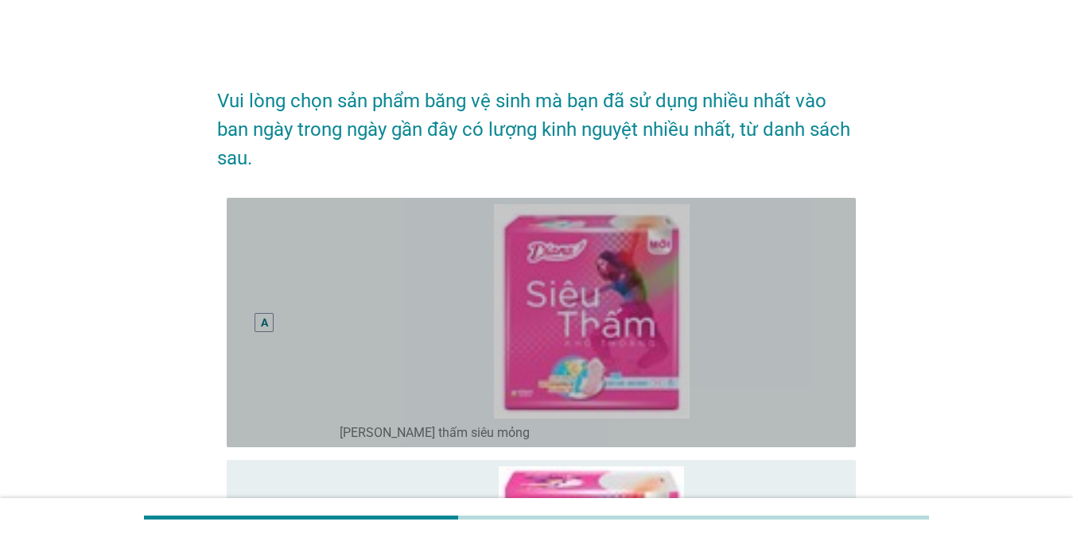
click at [273, 328] on div "A" at bounding box center [263, 322] width 19 height 19
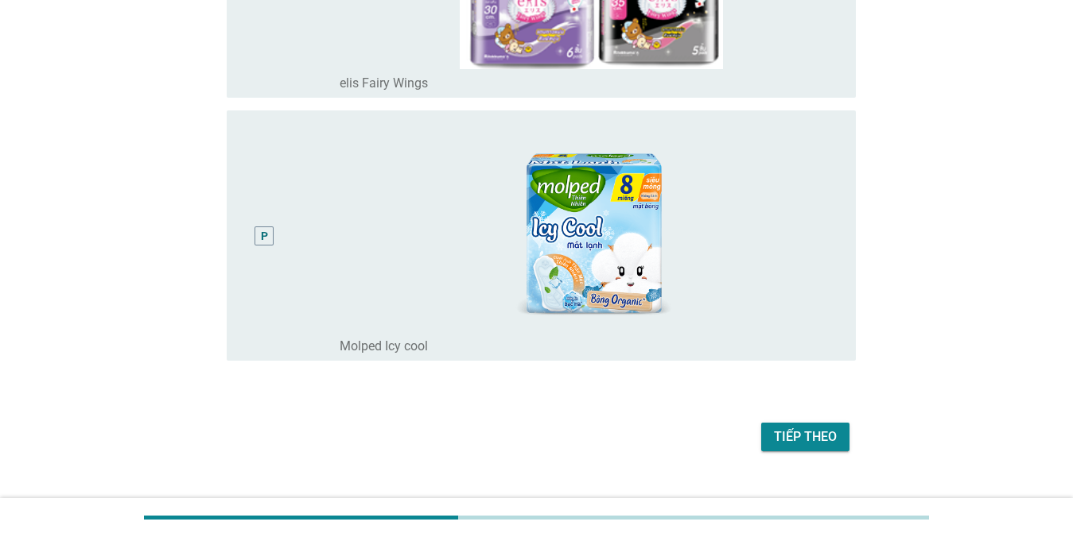
scroll to position [4055, 0]
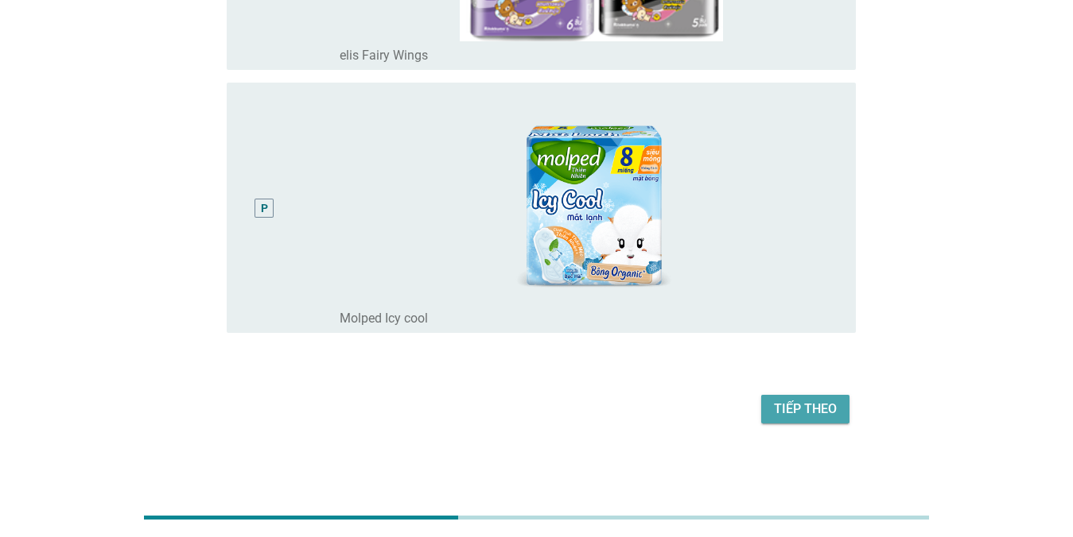
click at [797, 409] on div "Tiếp theo" at bounding box center [805, 409] width 63 height 19
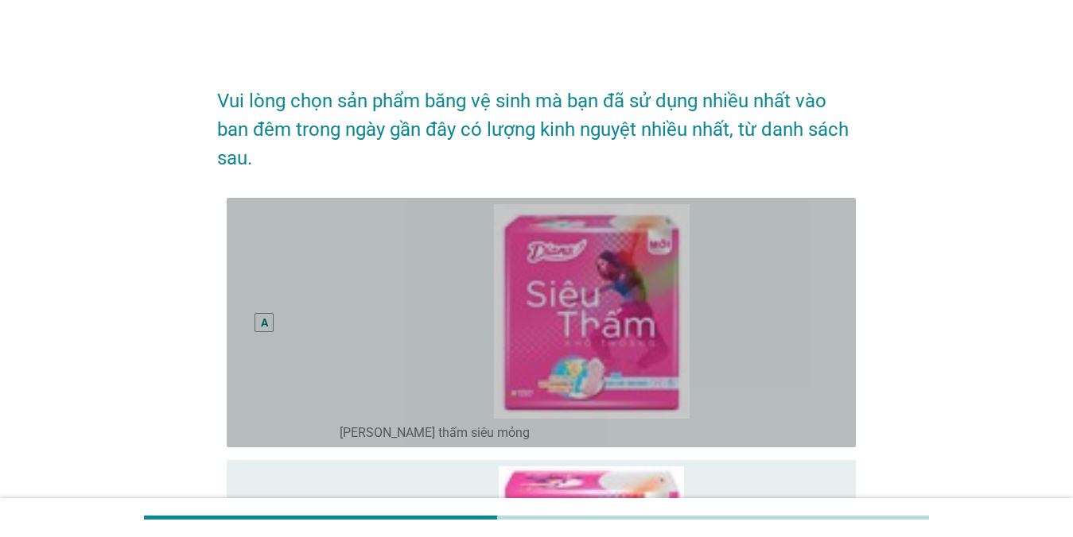
drag, startPoint x: 262, startPoint y: 327, endPoint x: 269, endPoint y: 331, distance: 8.2
click at [266, 330] on div "A" at bounding box center [264, 322] width 7 height 17
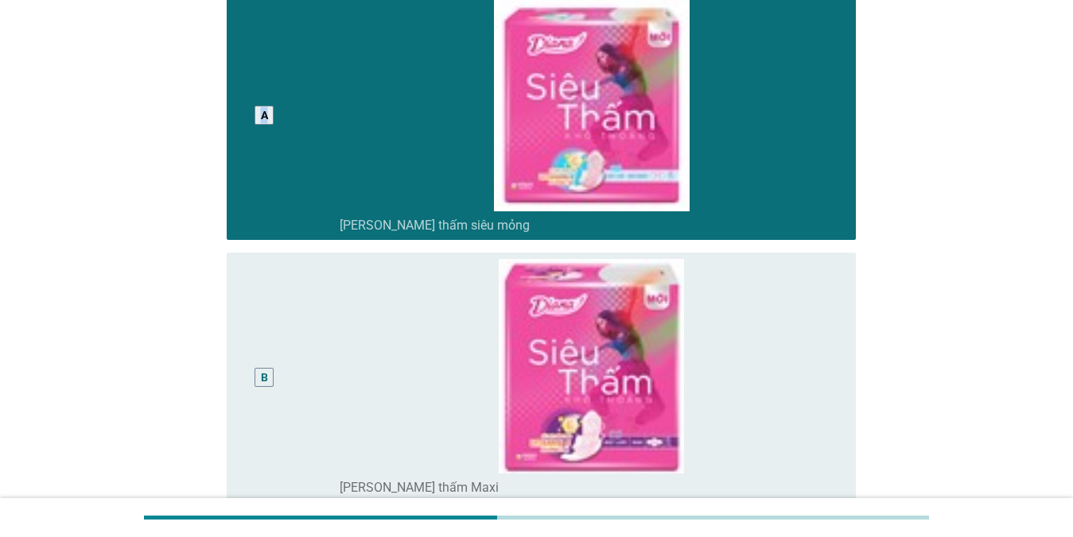
scroll to position [477, 0]
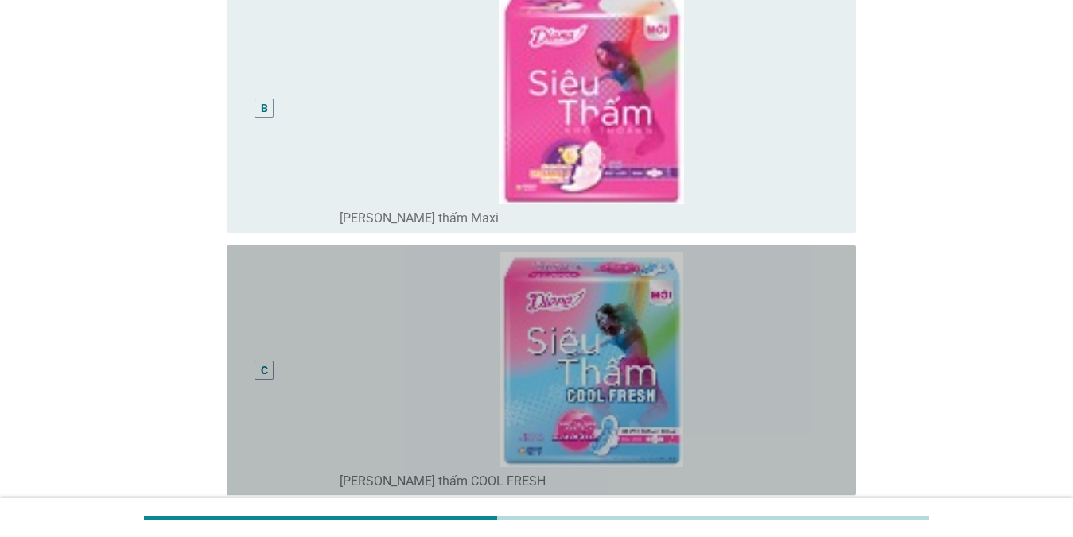
drag, startPoint x: 250, startPoint y: 366, endPoint x: 262, endPoint y: 369, distance: 11.6
click at [254, 366] on div "C" at bounding box center [264, 370] width 50 height 237
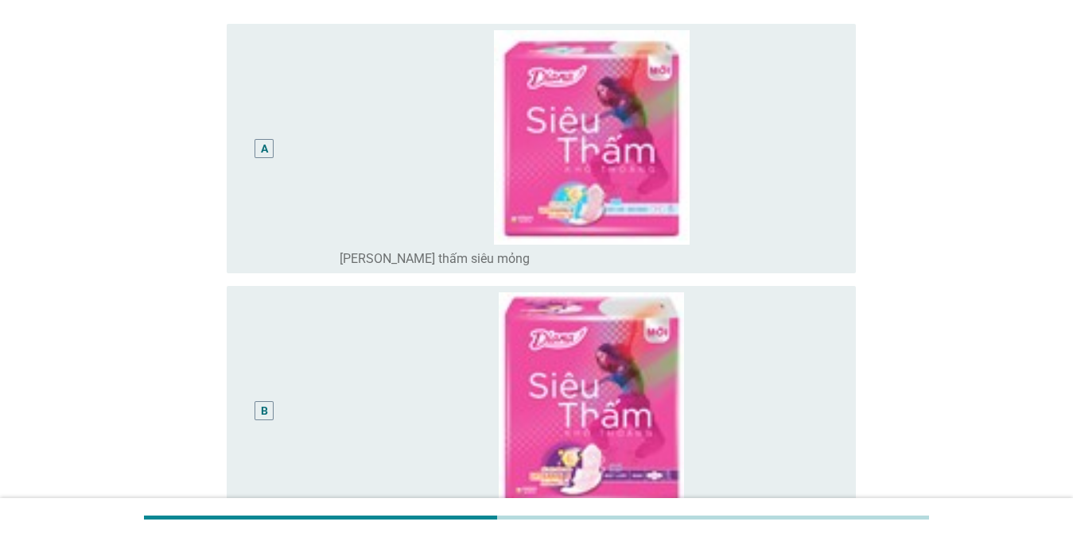
scroll to position [0, 0]
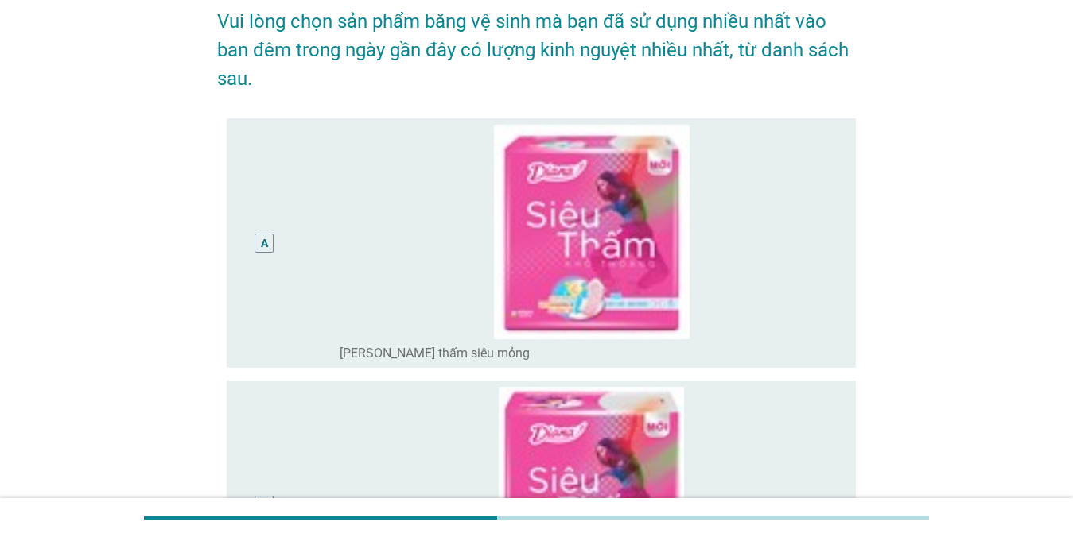
click at [261, 249] on div "A" at bounding box center [264, 243] width 7 height 17
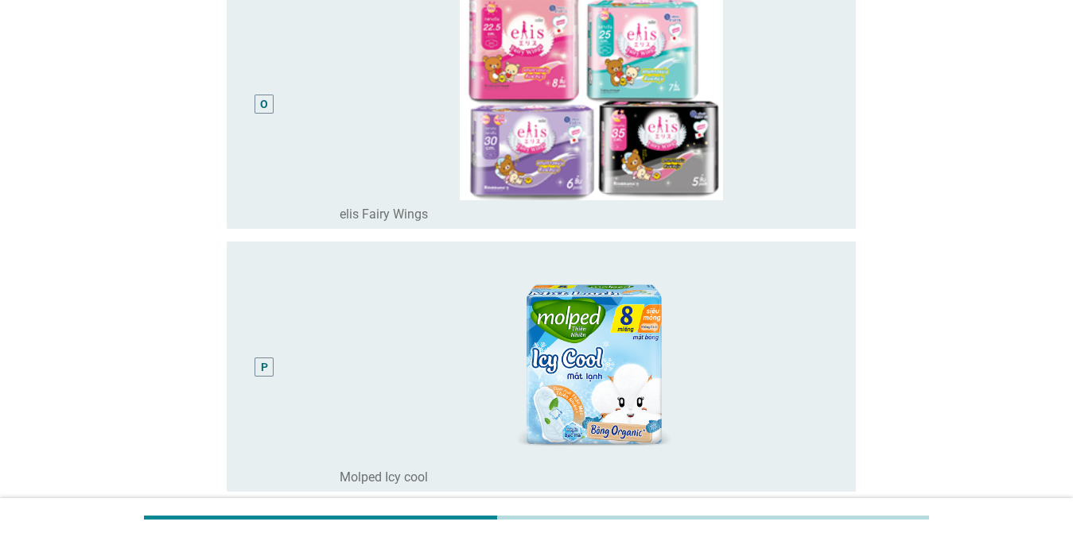
scroll to position [4099, 0]
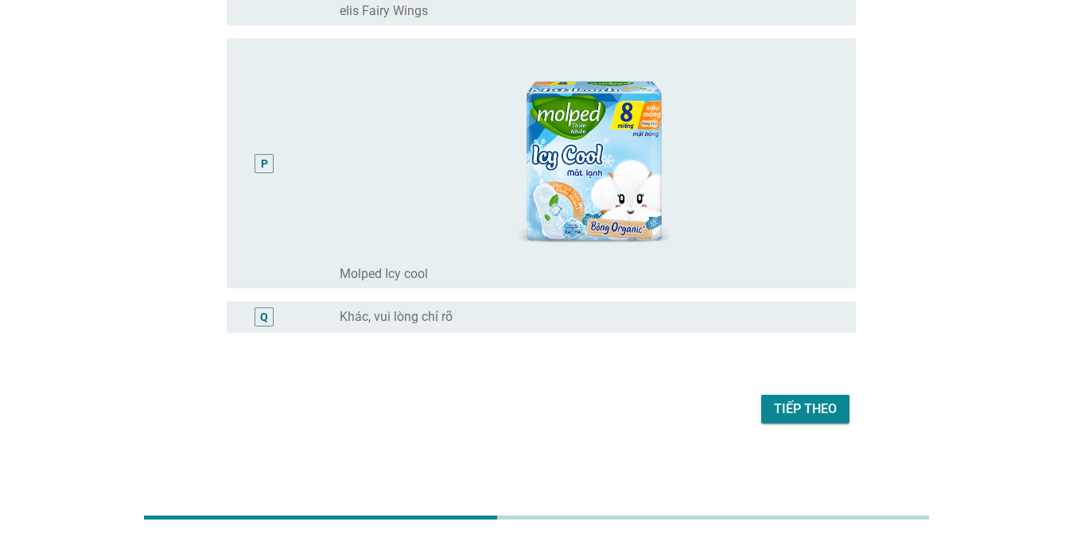
click at [817, 405] on div "Tiếp theo" at bounding box center [805, 409] width 63 height 19
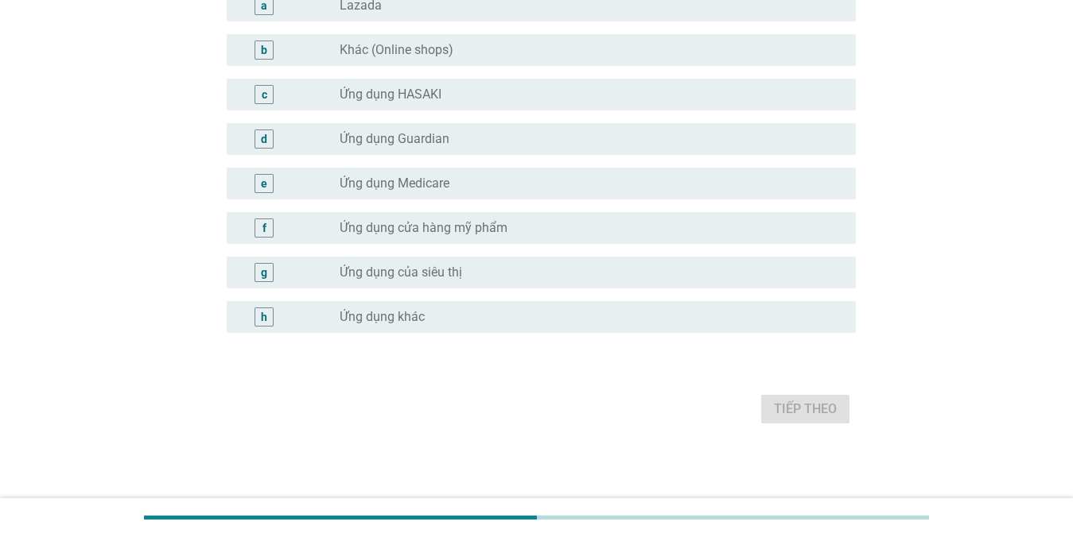
scroll to position [0, 0]
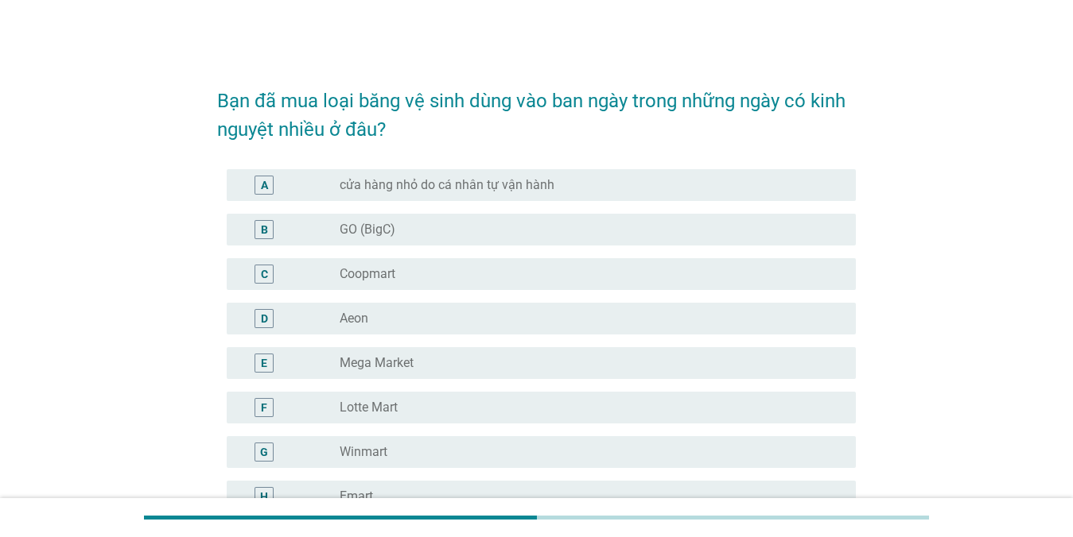
click at [491, 398] on div "radio_button_unchecked Lotte Mart" at bounding box center [590, 407] width 503 height 19
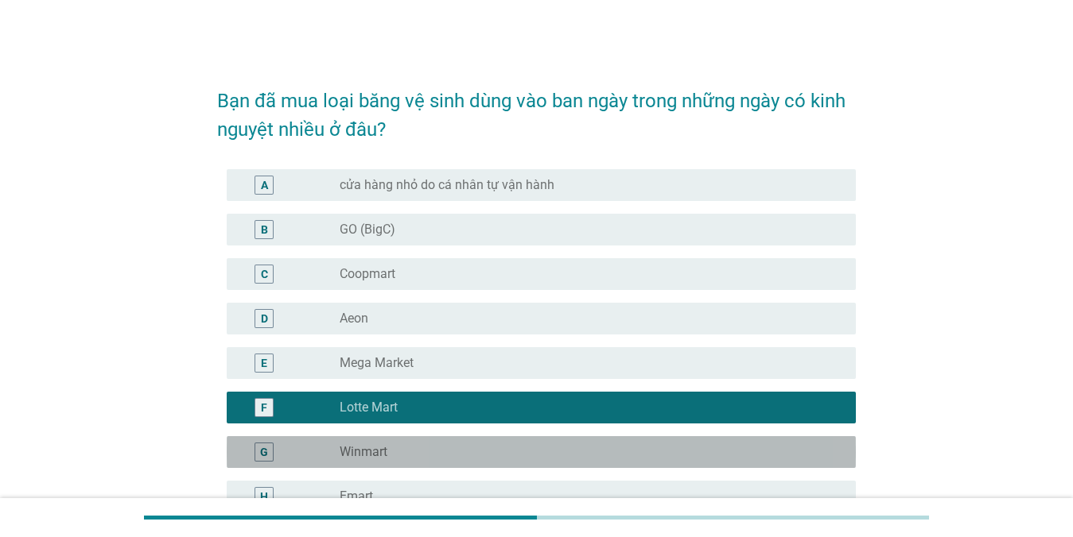
click at [431, 460] on div "radio_button_unchecked Winmart" at bounding box center [584, 452] width 491 height 16
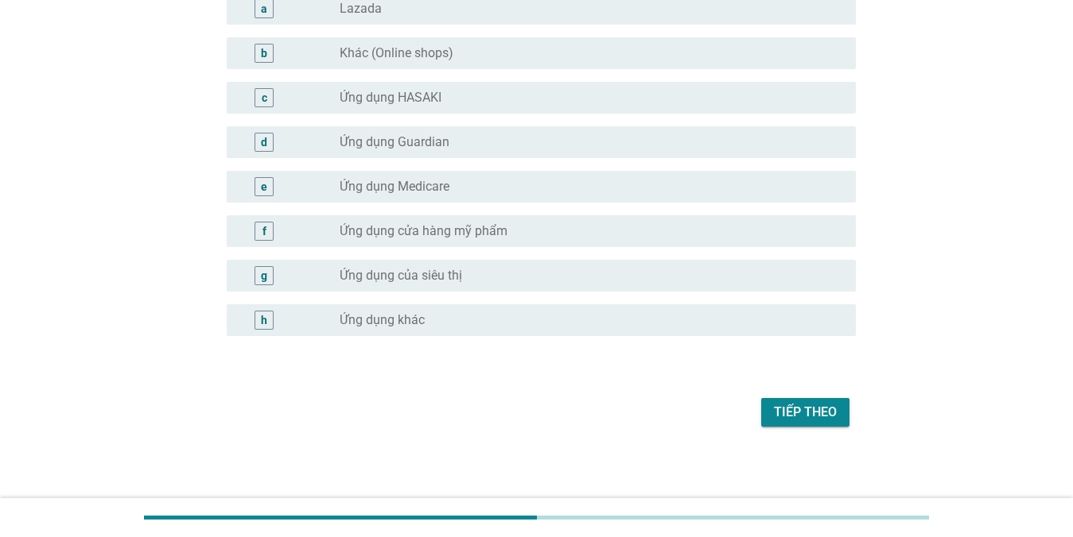
scroll to position [1604, 0]
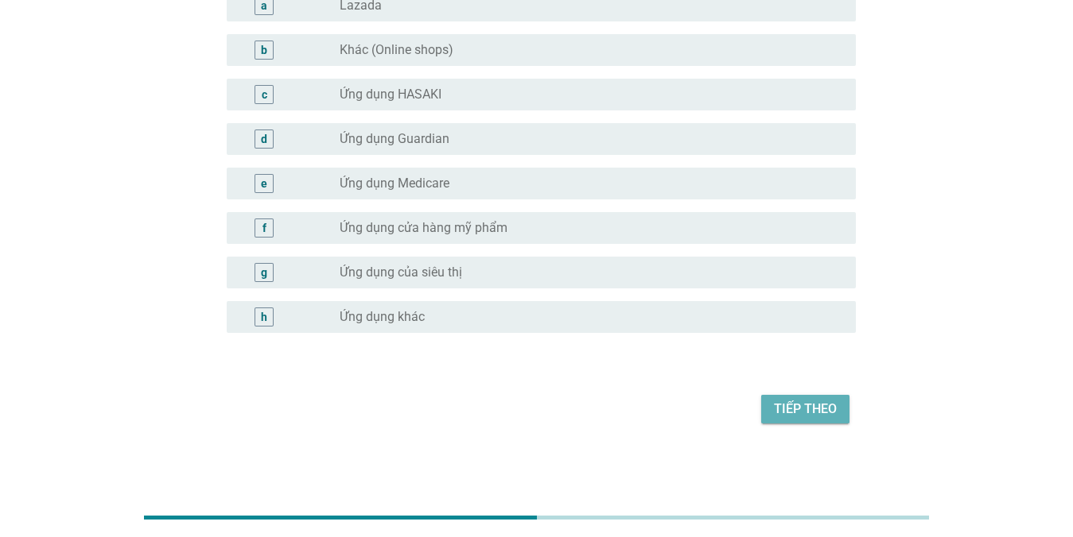
click at [833, 416] on div "Tiếp theo" at bounding box center [805, 409] width 63 height 19
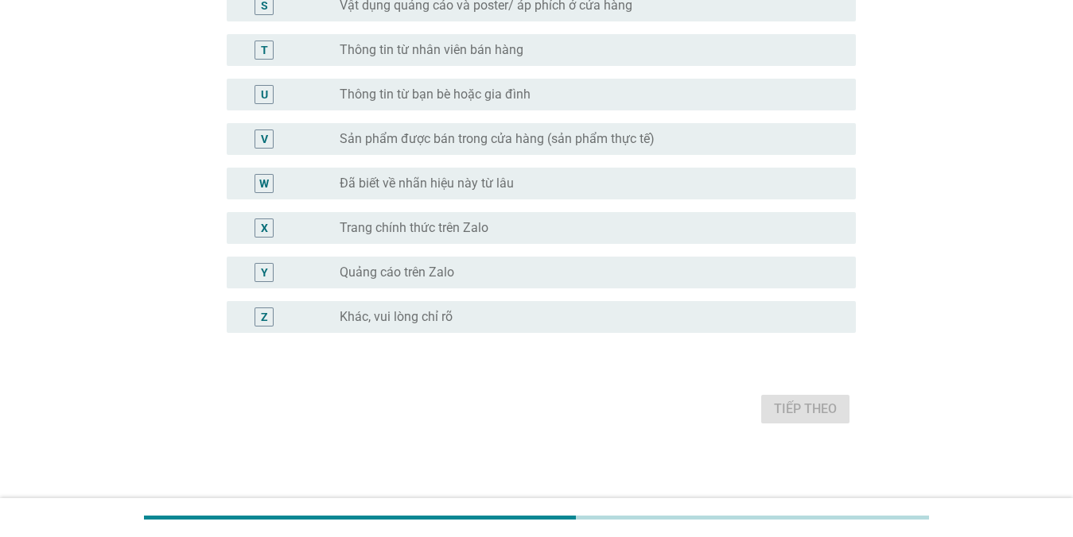
scroll to position [0, 0]
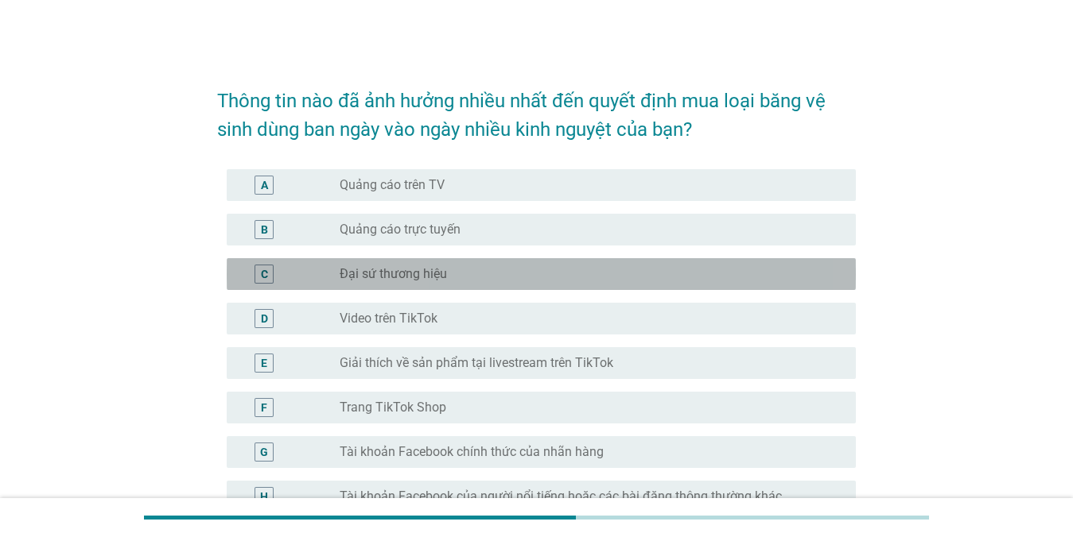
click at [384, 273] on label "Đại sứ thương hiệu" at bounding box center [392, 274] width 107 height 16
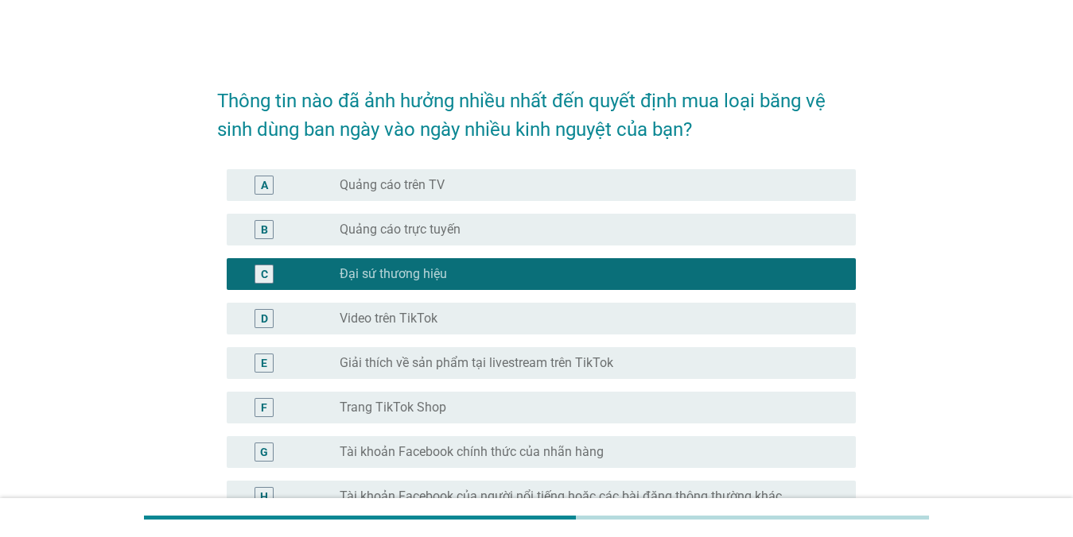
click at [384, 273] on label "Đại sứ thương hiệu" at bounding box center [392, 274] width 107 height 16
click at [398, 242] on div "B radio_button_unchecked Quảng cáo trực tuyến" at bounding box center [541, 230] width 629 height 32
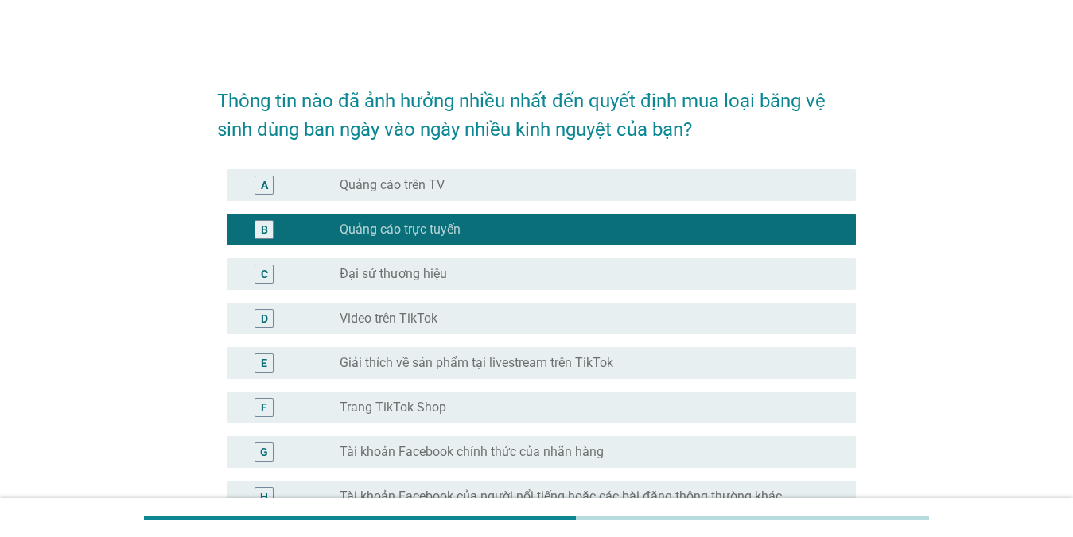
click at [389, 371] on div "radio_button_unchecked Giải thích về sản phẩm tại livestream trên TikTok" at bounding box center [590, 363] width 503 height 19
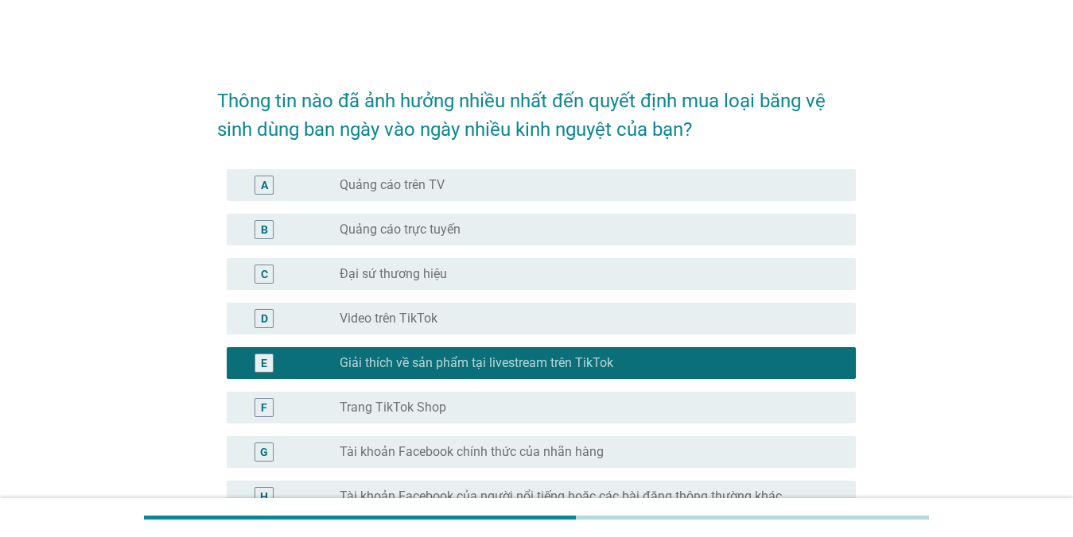
scroll to position [557, 0]
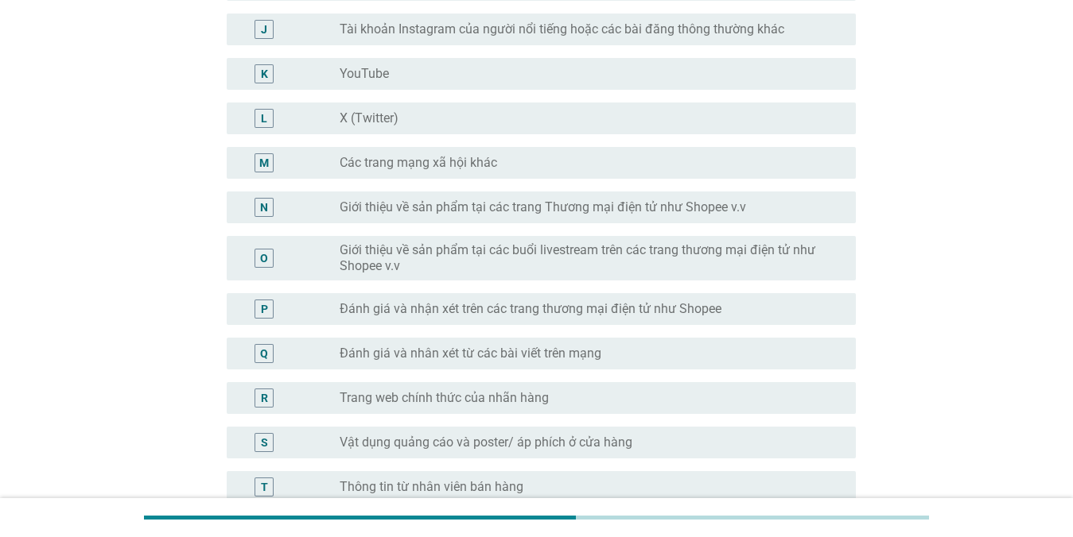
click at [405, 335] on div "Q radio_button_unchecked Đánh giá và nhân xét từ các bài viết trên mạng" at bounding box center [536, 354] width 638 height 45
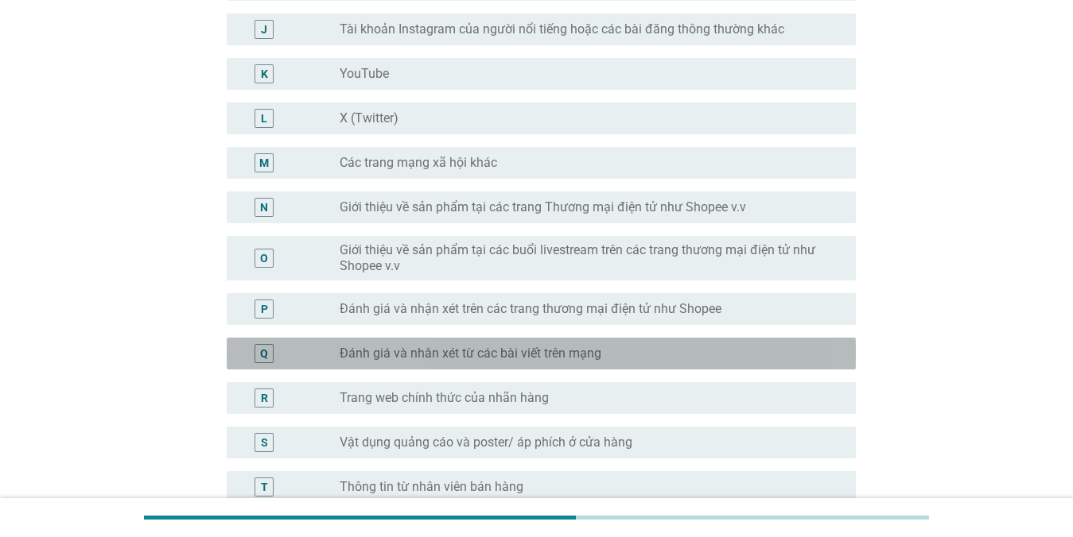
click at [409, 359] on label "Đánh giá và nhân xét từ các bài viết trên mạng" at bounding box center [470, 354] width 262 height 16
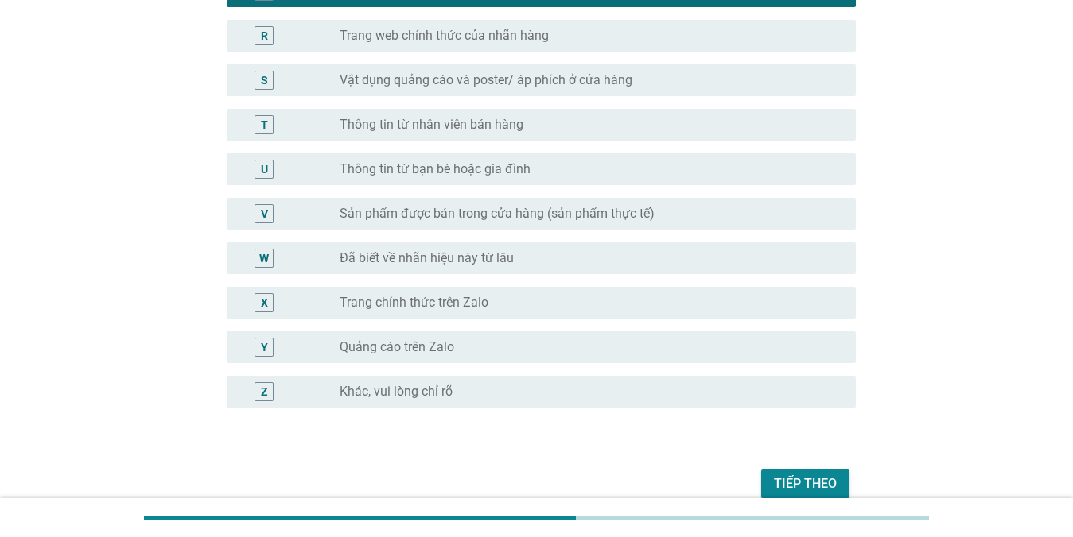
scroll to position [994, 0]
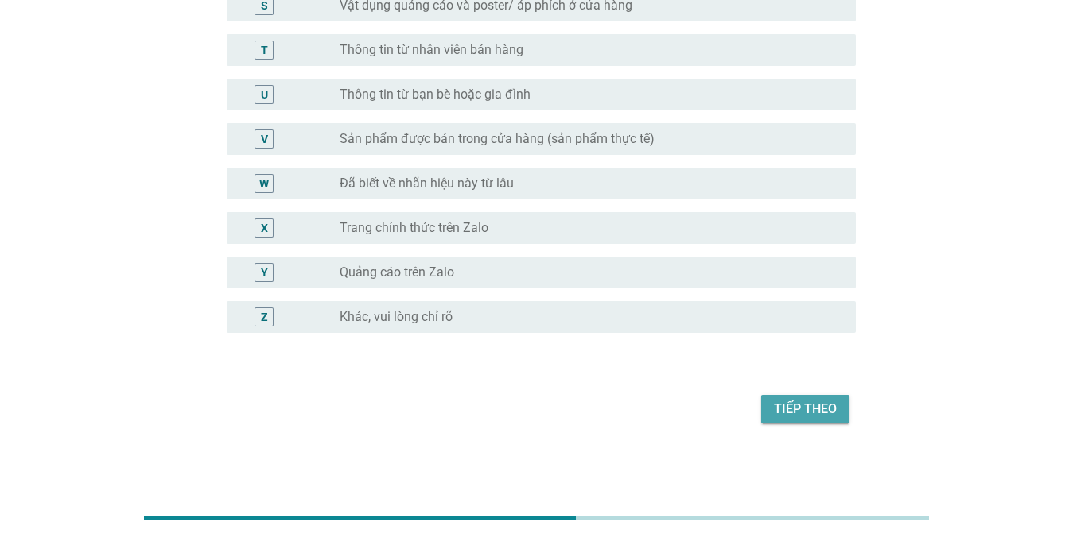
click at [797, 413] on div "Tiếp theo" at bounding box center [805, 409] width 63 height 19
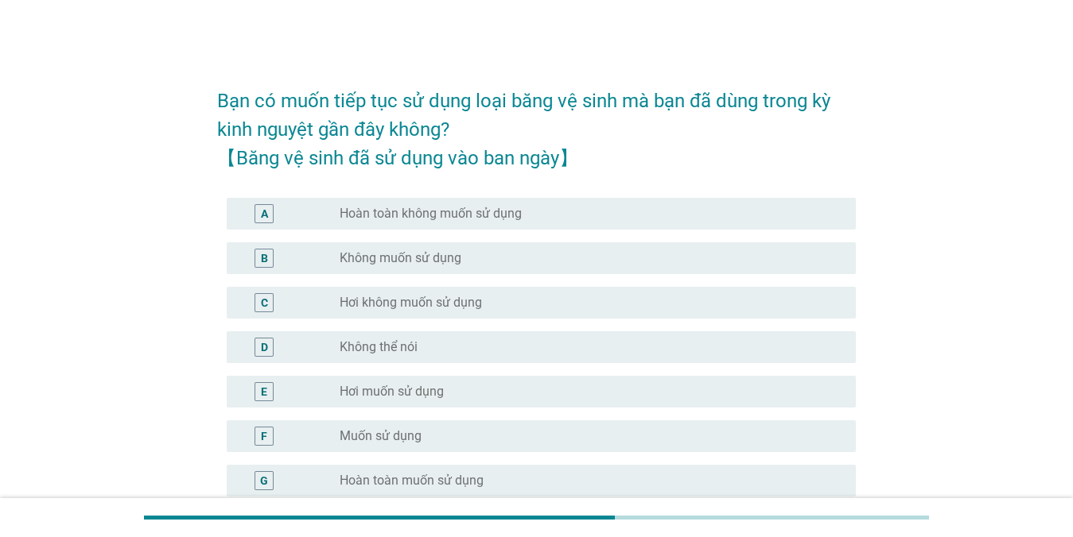
click at [413, 416] on div "F radio_button_unchecked Muốn sử dụng" at bounding box center [536, 436] width 638 height 45
click at [413, 436] on label "Muốn sử dụng" at bounding box center [380, 437] width 82 height 16
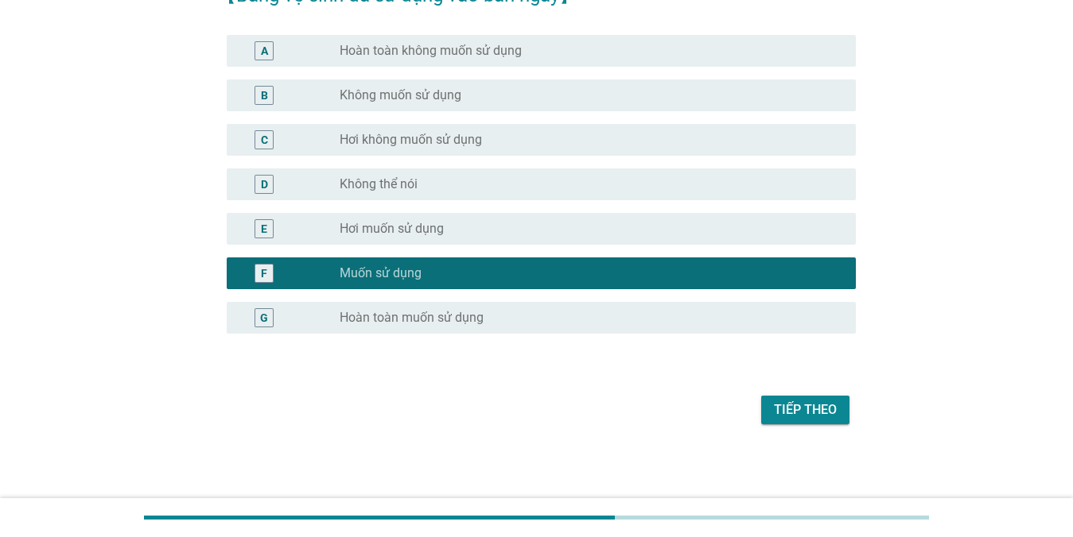
scroll to position [164, 0]
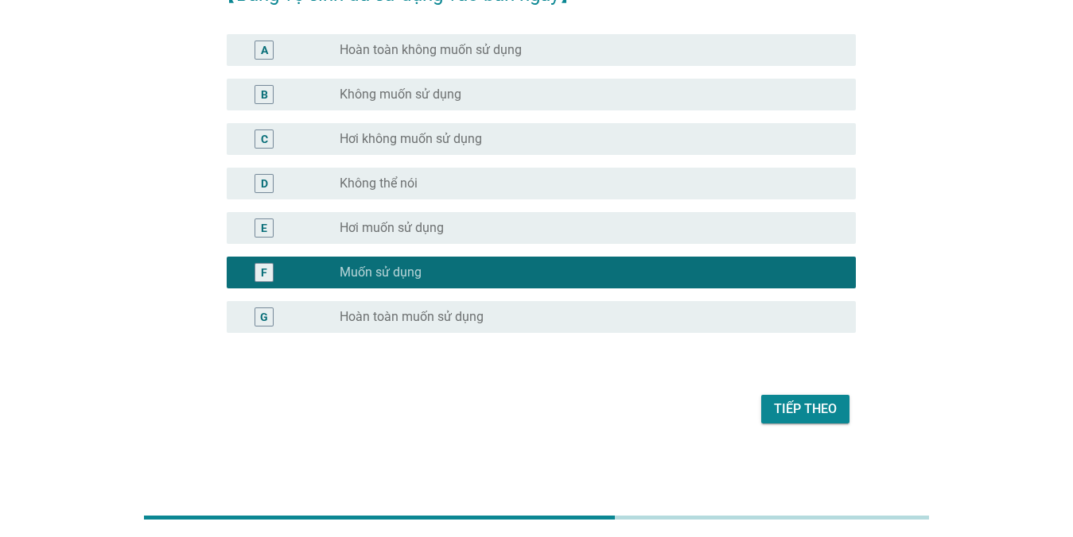
click at [809, 398] on button "Tiếp theo" at bounding box center [805, 409] width 88 height 29
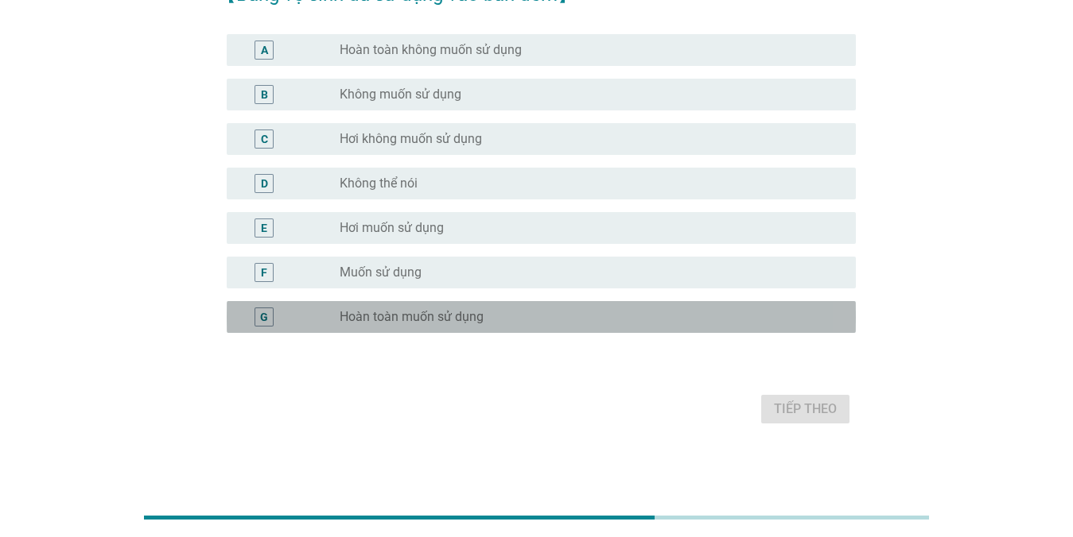
click at [429, 309] on label "Hoàn toàn muốn sử dụng" at bounding box center [411, 317] width 144 height 16
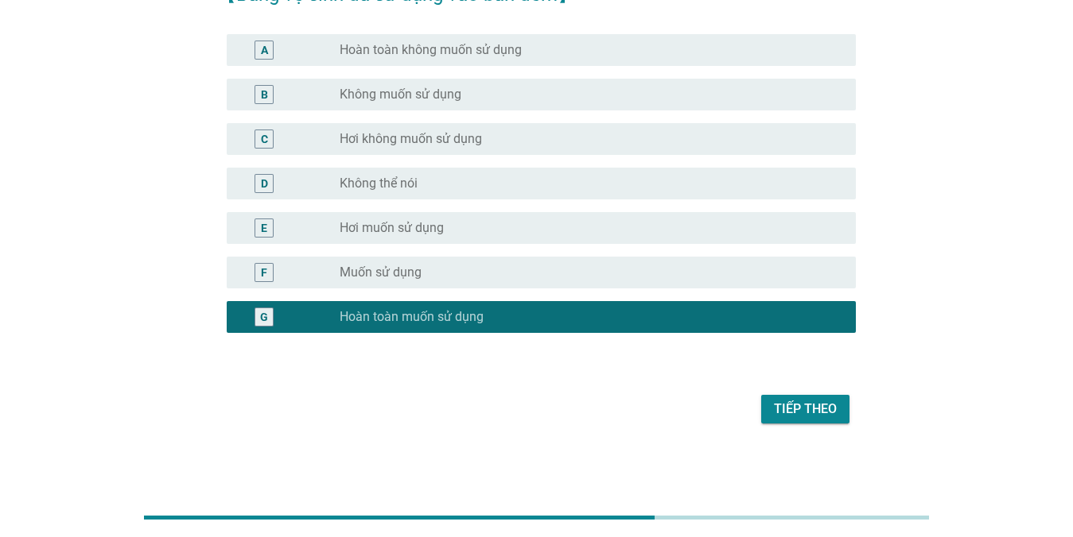
click at [800, 410] on div "Tiếp theo" at bounding box center [805, 409] width 63 height 19
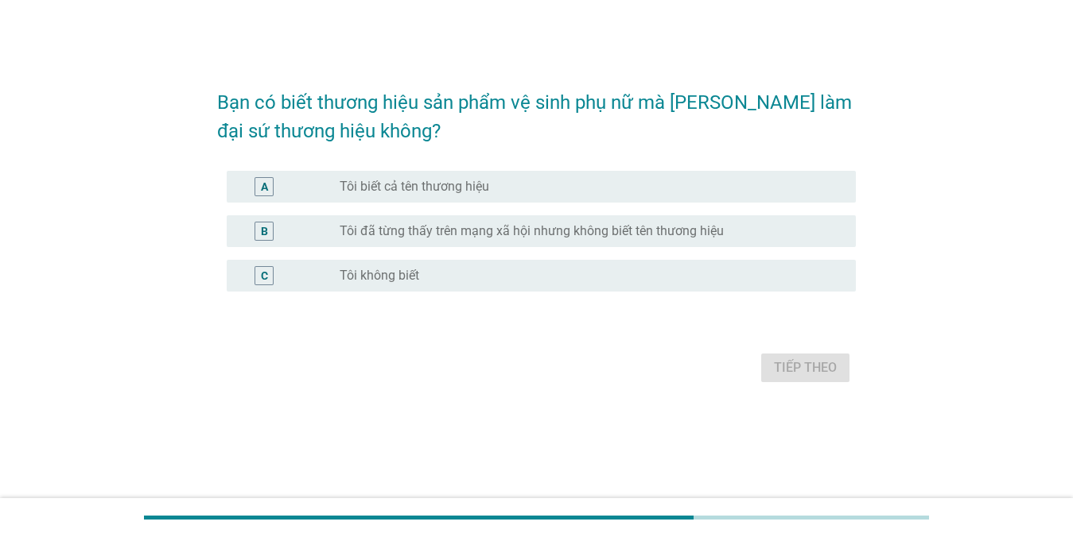
scroll to position [0, 0]
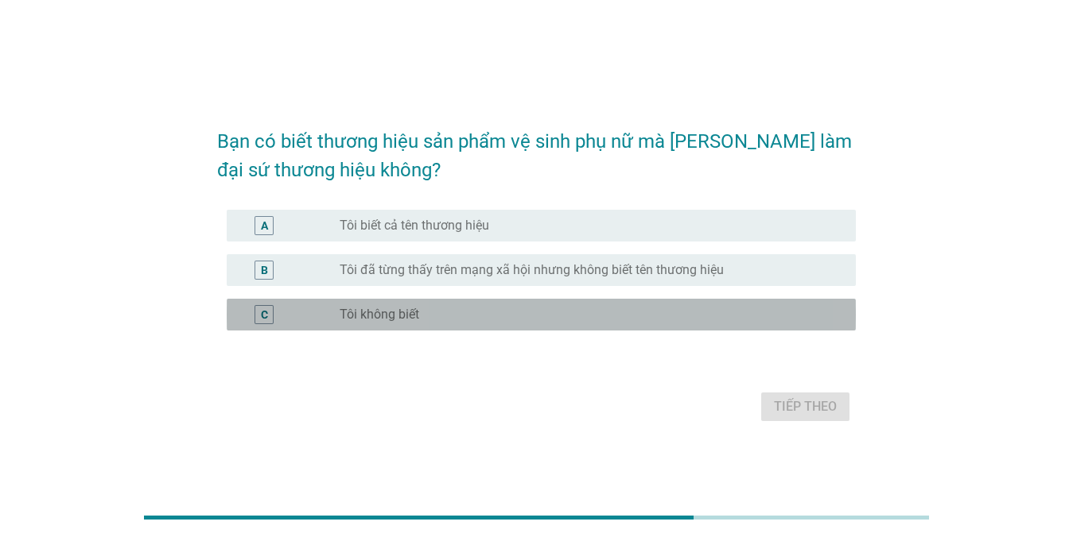
click at [436, 308] on div "radio_button_unchecked Tôi không biết" at bounding box center [584, 315] width 491 height 16
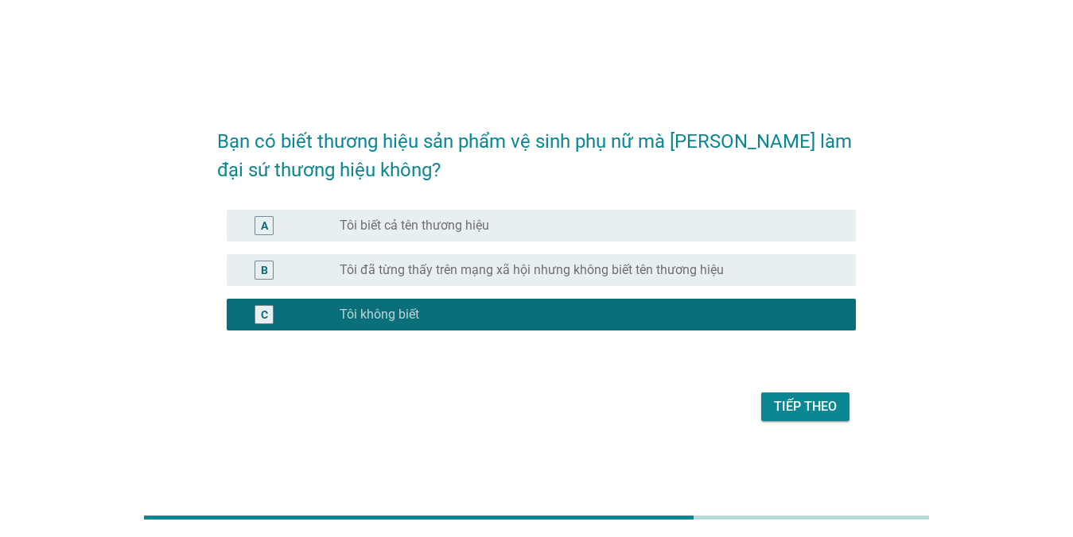
click at [804, 404] on div "Tiếp theo" at bounding box center [805, 407] width 63 height 19
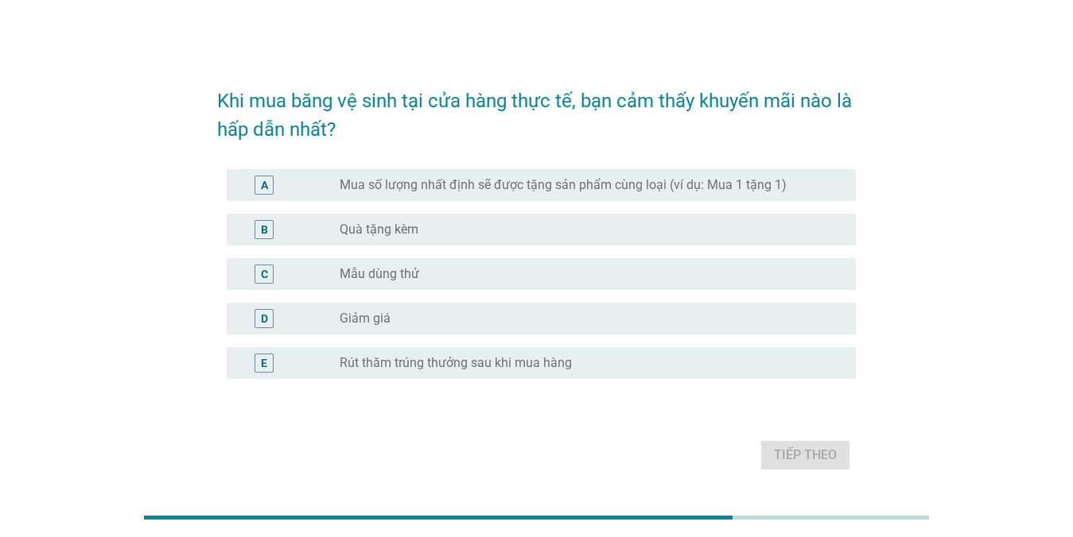
drag, startPoint x: 522, startPoint y: 221, endPoint x: 543, endPoint y: 242, distance: 30.4
click at [522, 222] on div "radio_button_unchecked Quà tặng kèm" at bounding box center [584, 230] width 491 height 16
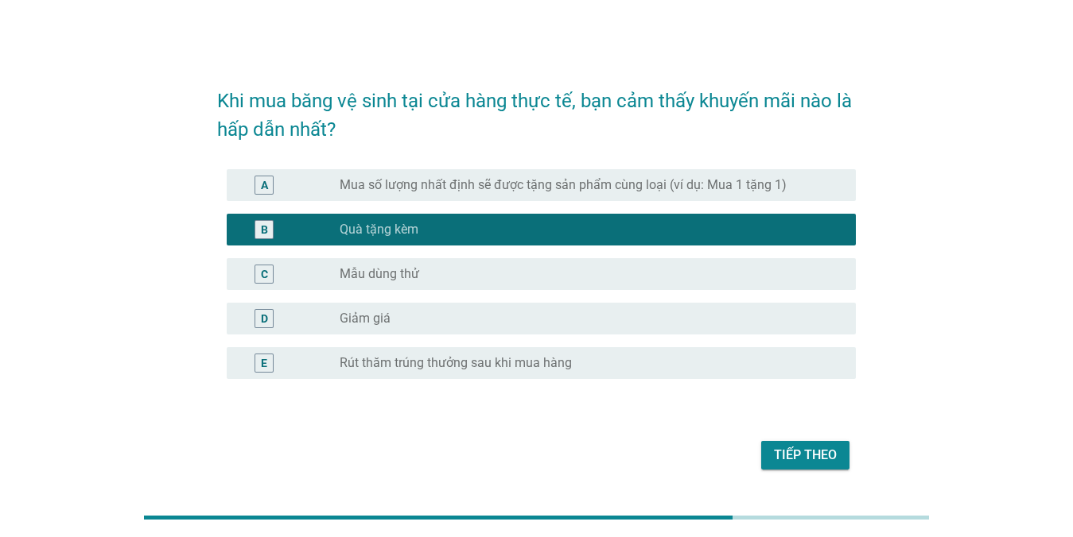
click at [826, 472] on div "Tiếp theo" at bounding box center [536, 455] width 638 height 38
click at [820, 453] on div "Tiếp theo" at bounding box center [805, 455] width 63 height 19
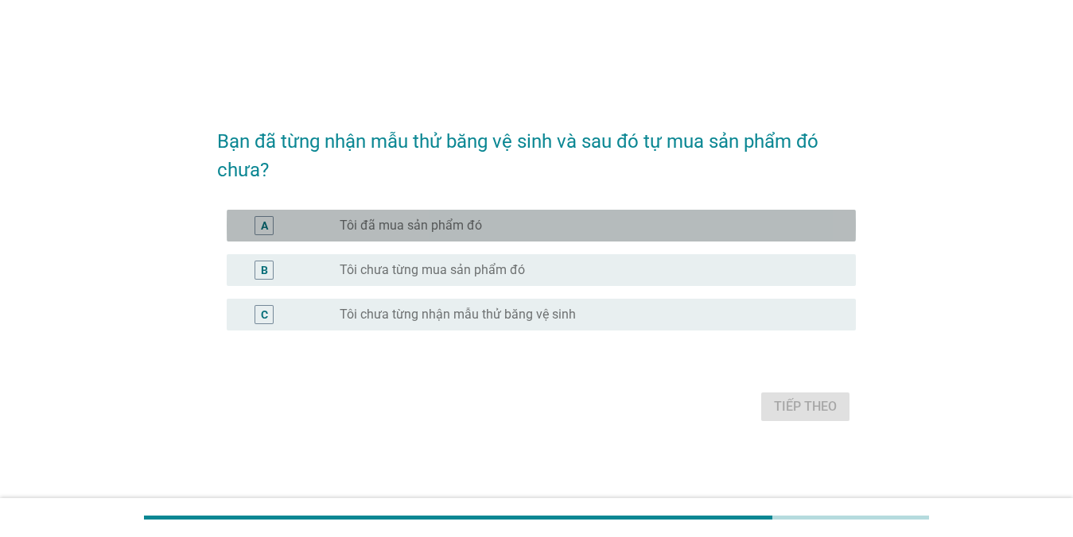
click at [544, 235] on div "A radio_button_unchecked Tôi đã mua sản phẩm đó" at bounding box center [541, 226] width 629 height 32
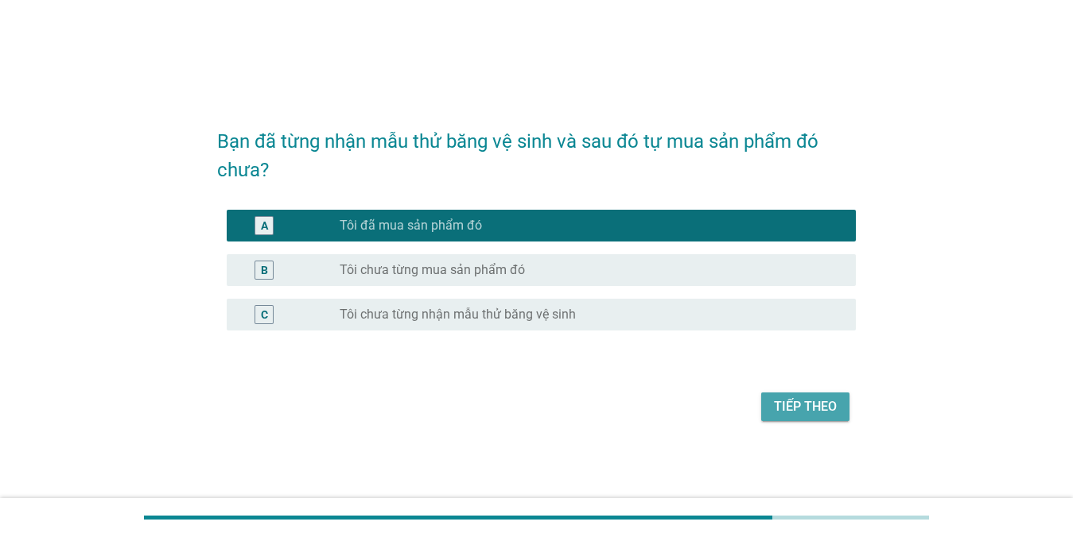
click at [786, 401] on div "Tiếp theo" at bounding box center [805, 407] width 63 height 19
